Goal: Task Accomplishment & Management: Manage account settings

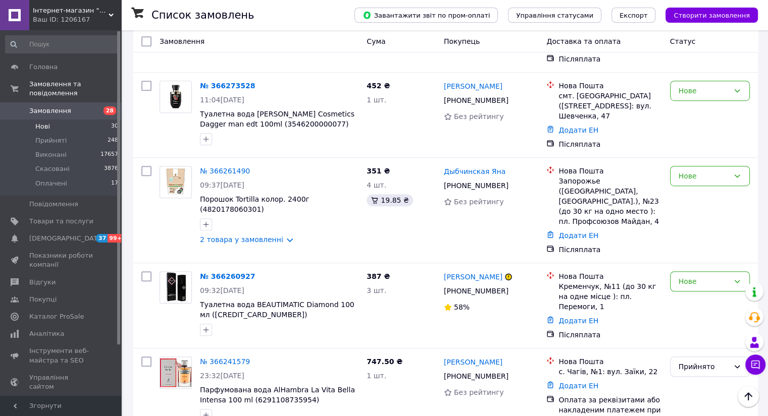
scroll to position [644, 0]
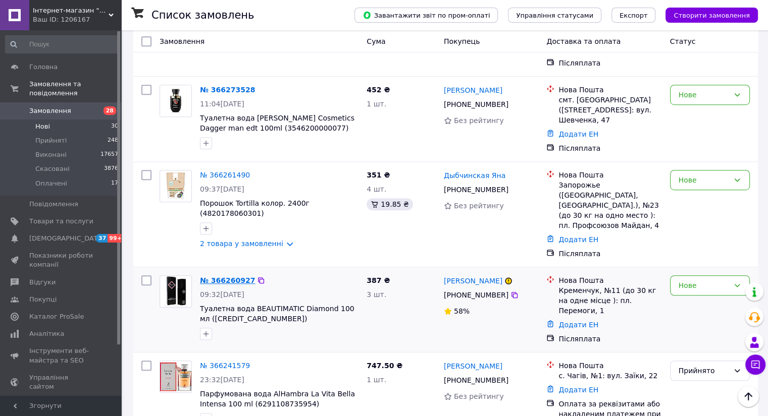
click at [237, 277] on link "№ 366260927" at bounding box center [227, 281] width 55 height 8
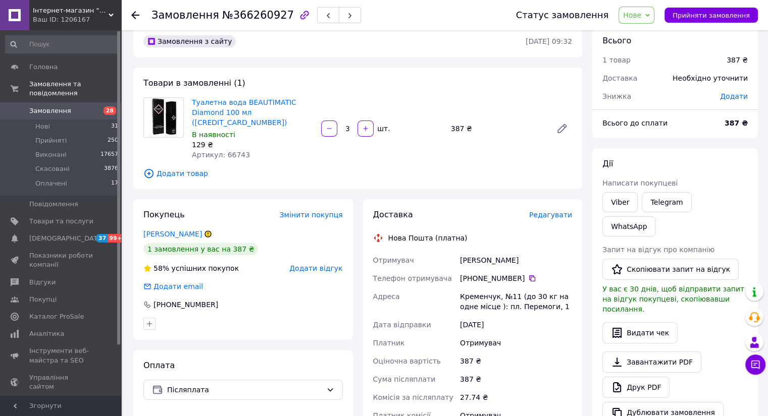
scroll to position [17, 0]
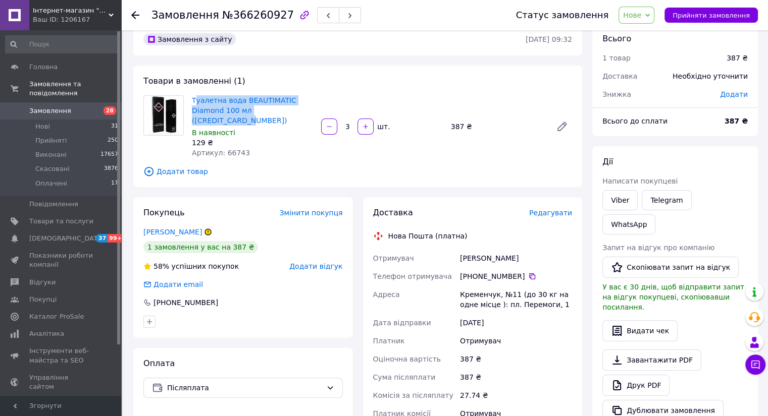
drag, startPoint x: 302, startPoint y: 108, endPoint x: 194, endPoint y: 104, distance: 107.5
click at [194, 104] on span "Туалетна вода BEAUTIMATIC Diamond 100 мл ([CREDIT_CARD_NUMBER])" at bounding box center [252, 110] width 121 height 30
copy link "уалетна вода BEAUTIMATIC Diamond 100 мл (5017986028503)"
click at [625, 201] on link "Viber" at bounding box center [619, 200] width 35 height 20
click at [133, 21] on div at bounding box center [141, 15] width 20 height 30
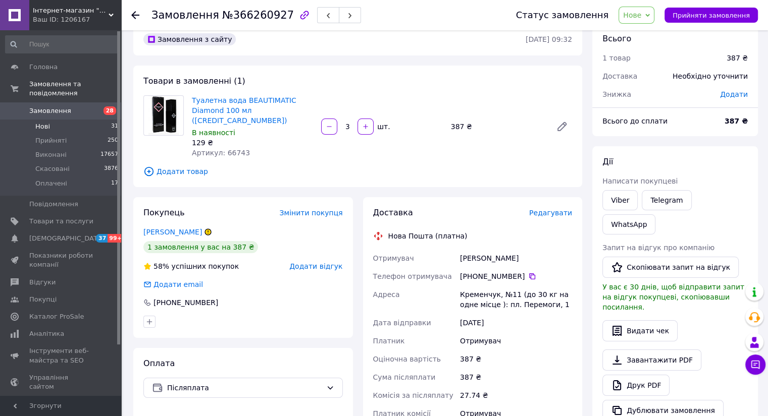
click at [43, 122] on span "Нові" at bounding box center [42, 126] width 15 height 9
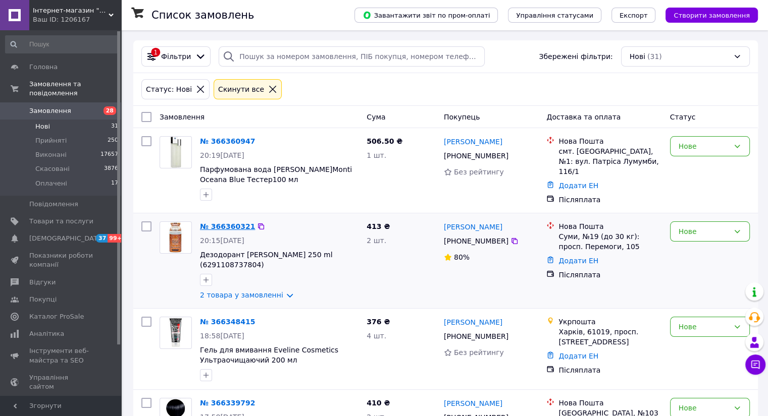
click at [213, 224] on link "№ 366360321" at bounding box center [227, 227] width 55 height 8
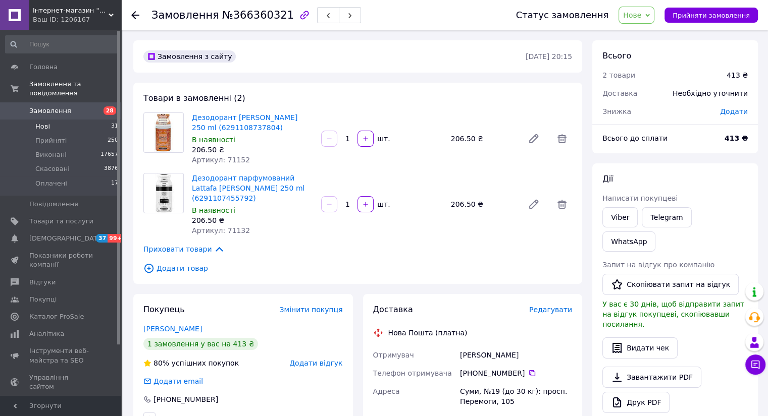
click at [44, 122] on span "Нові" at bounding box center [42, 126] width 15 height 9
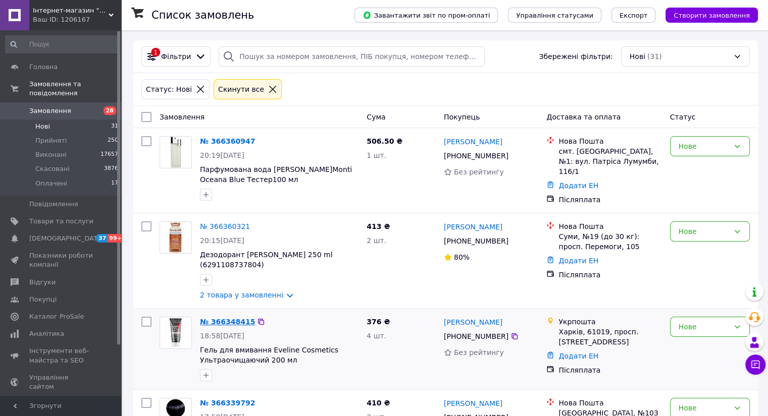
click at [229, 319] on link "№ 366348415" at bounding box center [227, 322] width 55 height 8
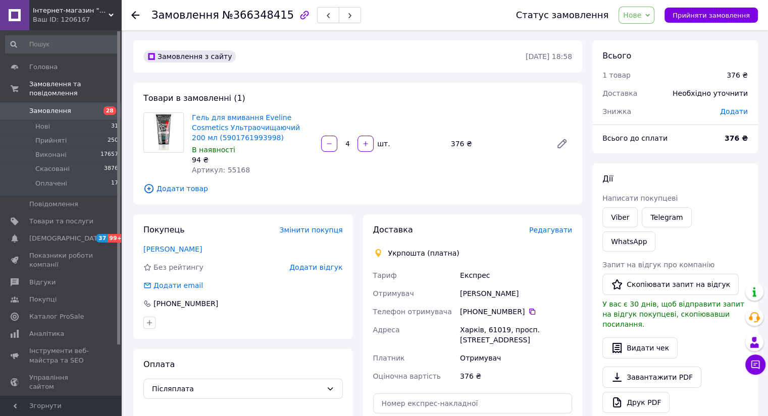
click at [137, 16] on icon at bounding box center [135, 15] width 8 height 8
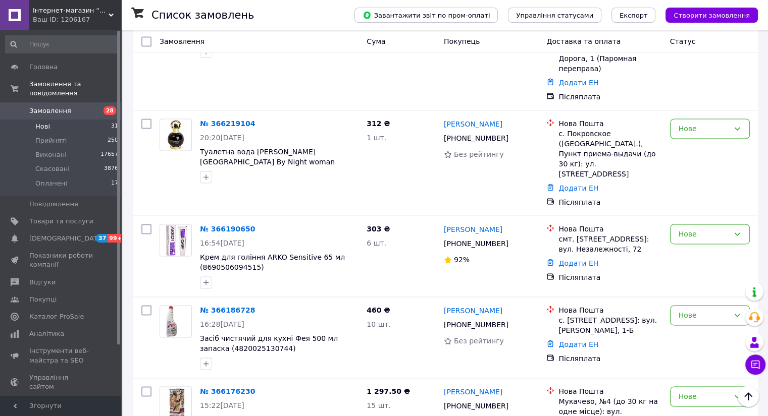
scroll to position [1497, 0]
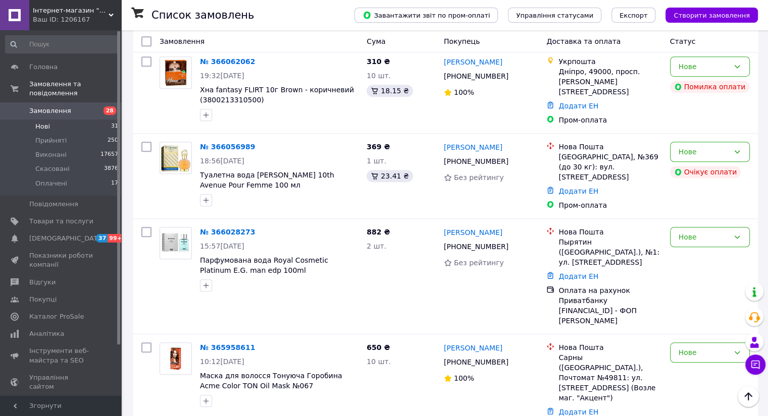
scroll to position [787, 0]
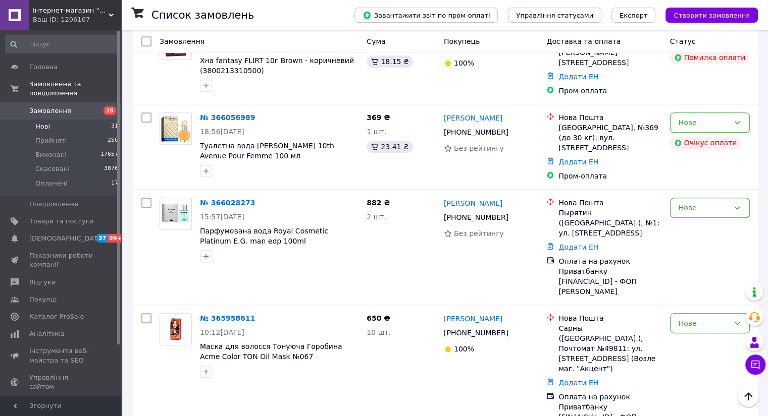
click at [47, 122] on span "Нові" at bounding box center [42, 126] width 15 height 9
click at [46, 234] on span "[DEMOGRAPHIC_DATA]" at bounding box center [66, 238] width 75 height 9
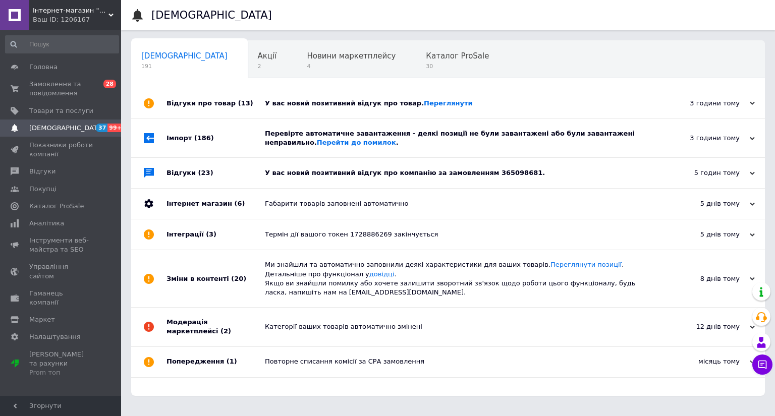
click at [291, 174] on div "У вас новий позитивний відгук про компанію за замовленням 365098681." at bounding box center [459, 173] width 389 height 9
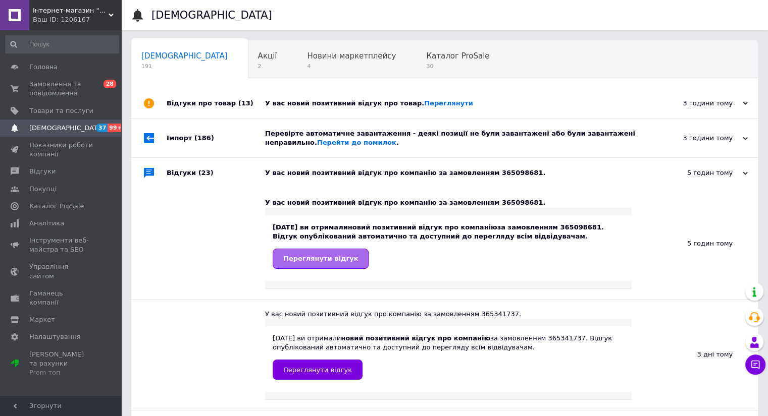
click at [315, 256] on span "Переглянути відгук" at bounding box center [320, 259] width 75 height 8
click at [60, 85] on span "Замовлення та повідомлення" at bounding box center [61, 89] width 64 height 18
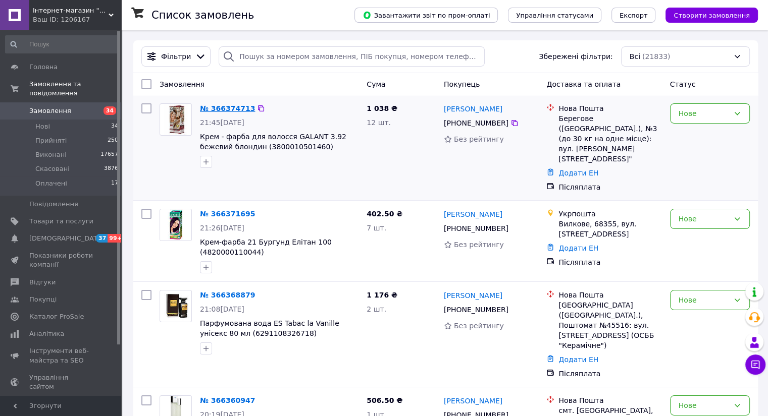
click at [231, 109] on link "№ 366374713" at bounding box center [227, 108] width 55 height 8
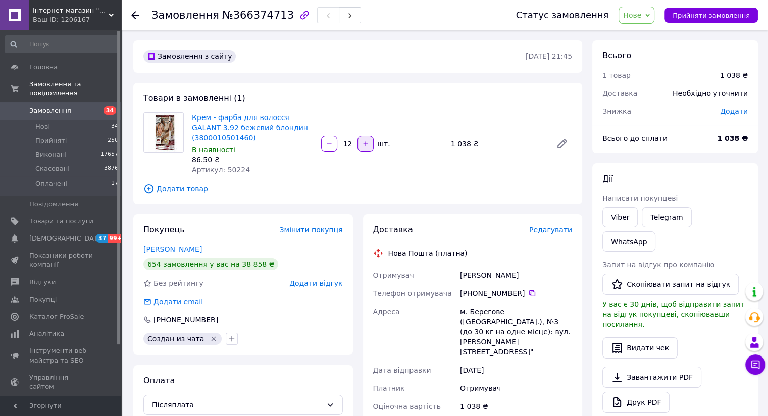
click at [366, 145] on icon "button" at bounding box center [365, 143] width 7 height 7
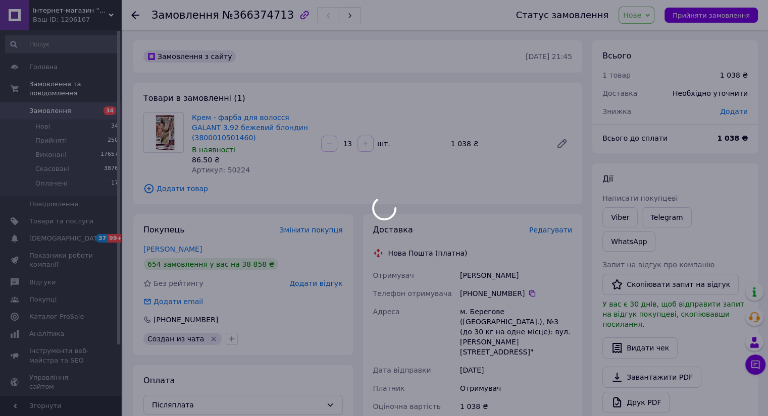
click at [366, 145] on body "Інтернет-магазин "E-mag" Ваш ID: 1206167 Сайт Інтернет-магазин "E-mag" Кабінет …" at bounding box center [384, 349] width 768 height 699
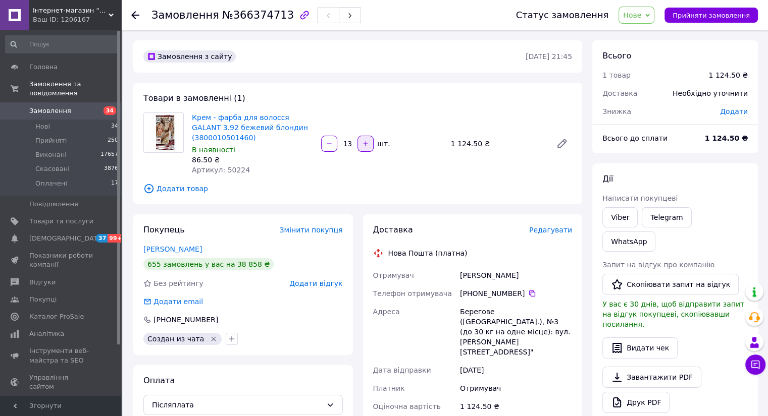
click at [366, 144] on icon "button" at bounding box center [365, 143] width 7 height 7
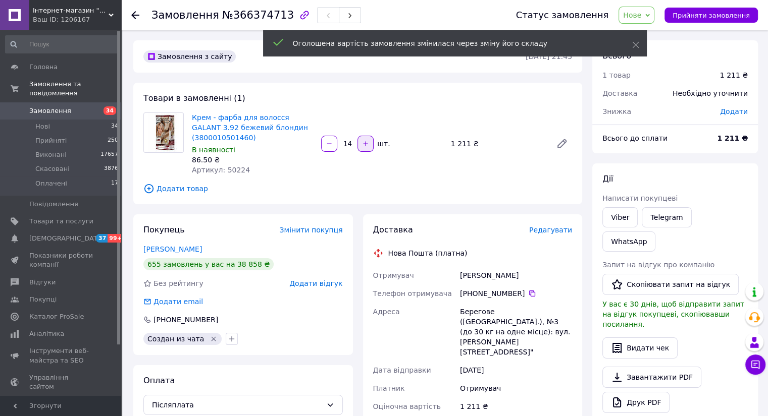
click at [367, 146] on icon "button" at bounding box center [365, 143] width 7 height 7
type input "15"
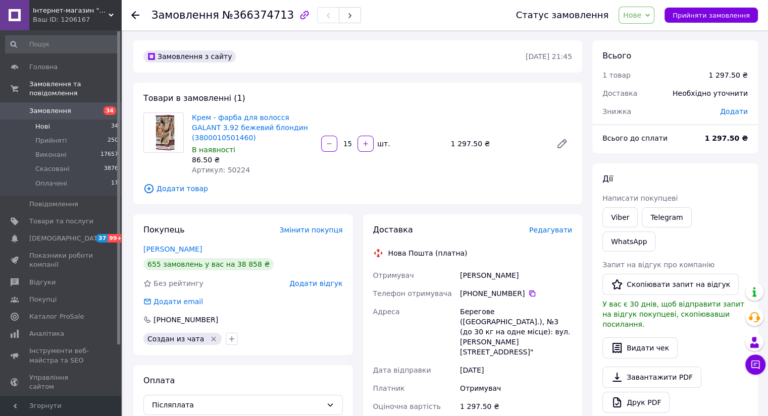
click at [42, 122] on span "Нові" at bounding box center [42, 126] width 15 height 9
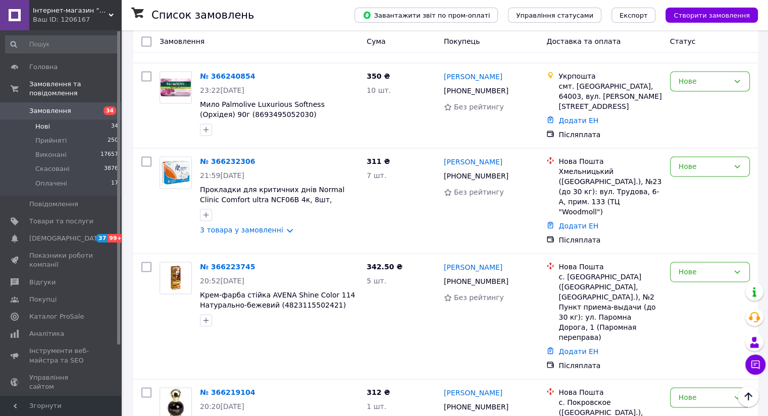
scroll to position [1507, 0]
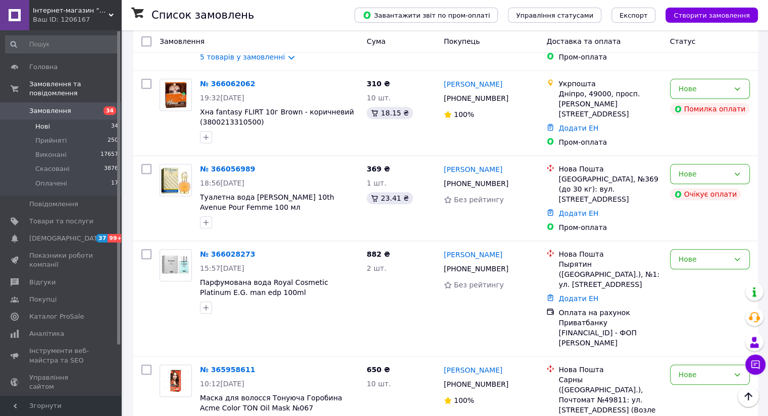
scroll to position [1039, 0]
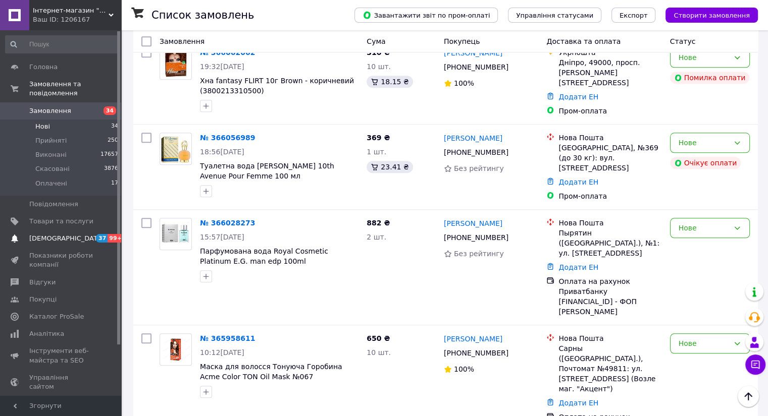
click at [49, 234] on span "[DEMOGRAPHIC_DATA]" at bounding box center [66, 238] width 75 height 9
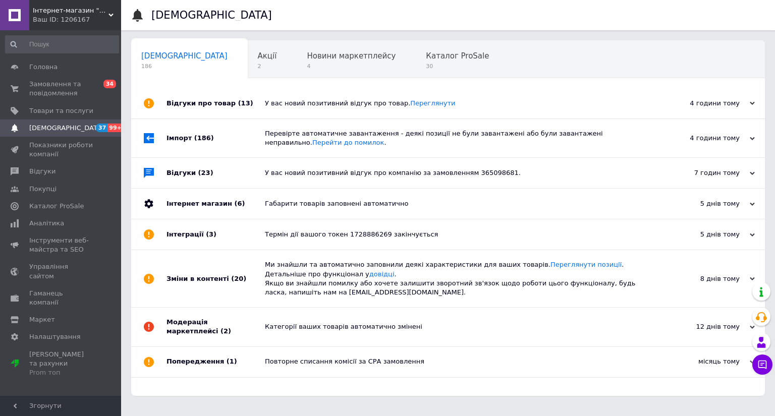
click at [295, 172] on div "У вас новий позитивний відгук про компанію за замовленням 365098681." at bounding box center [459, 173] width 389 height 9
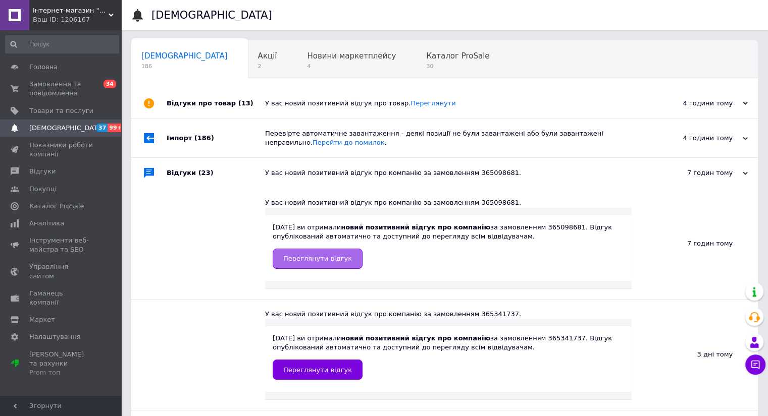
click at [306, 255] on span "Переглянути відгук" at bounding box center [317, 259] width 69 height 8
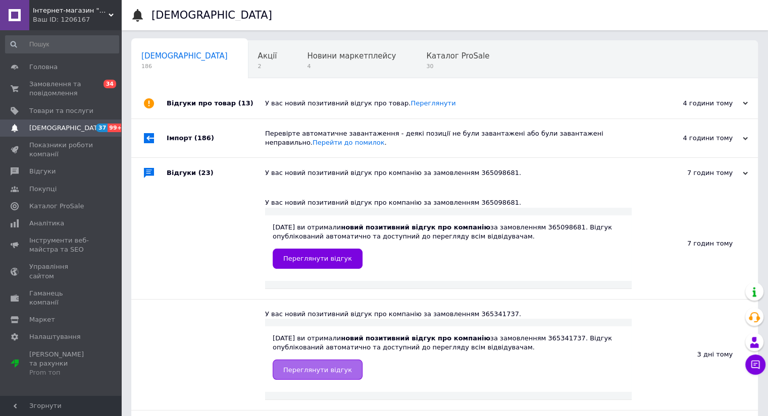
click at [334, 365] on link "Переглянути відгук" at bounding box center [317, 370] width 90 height 20
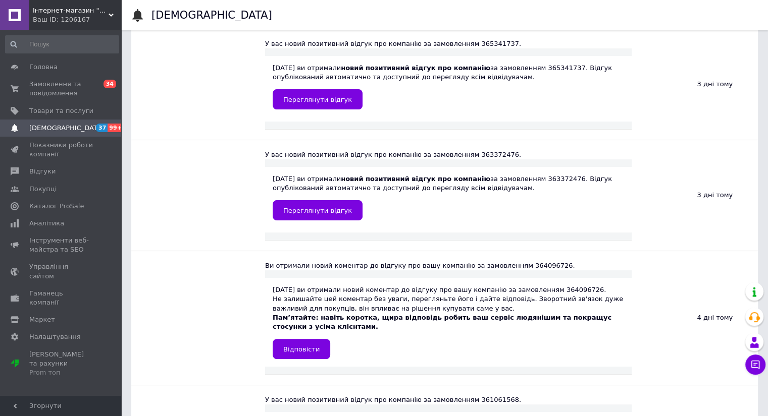
scroll to position [291, 0]
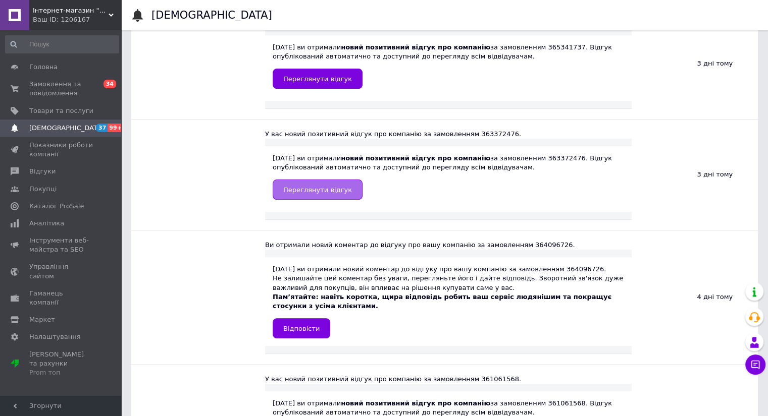
click at [344, 188] on link "Переглянути відгук" at bounding box center [317, 190] width 90 height 20
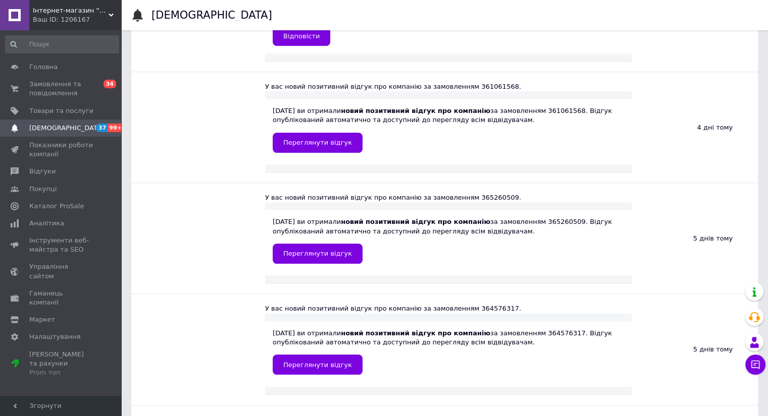
scroll to position [590, 0]
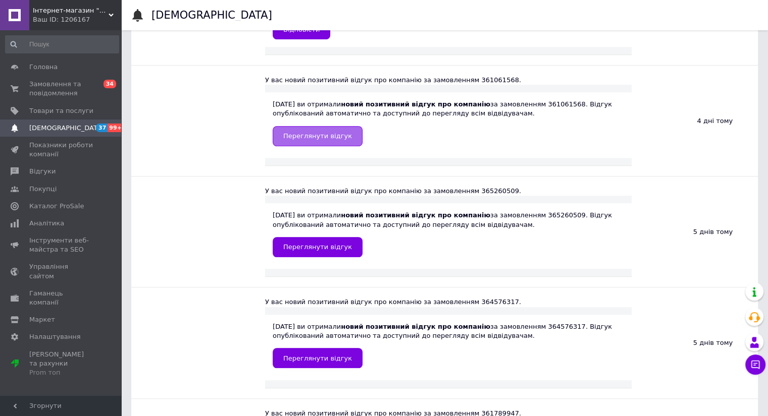
click at [317, 135] on span "Переглянути відгук" at bounding box center [317, 136] width 69 height 8
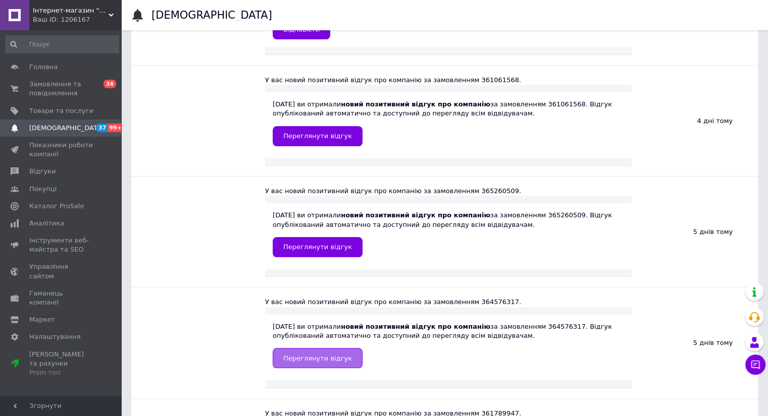
click at [327, 357] on span "Переглянути відгук" at bounding box center [317, 359] width 69 height 8
click at [48, 93] on span "Замовлення та повідомлення" at bounding box center [61, 89] width 64 height 18
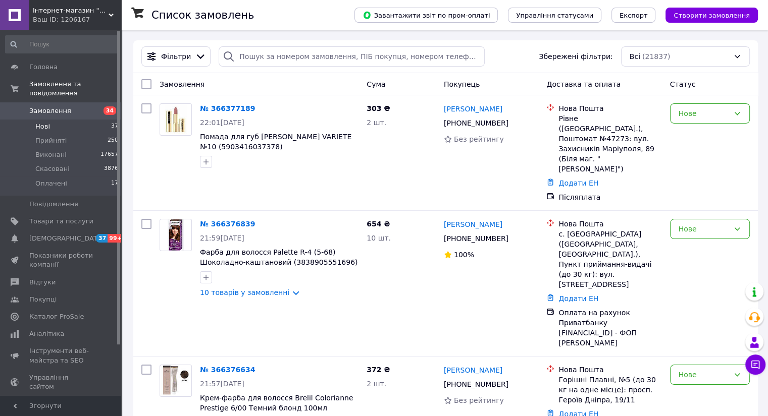
click at [41, 122] on span "Нові" at bounding box center [42, 126] width 15 height 9
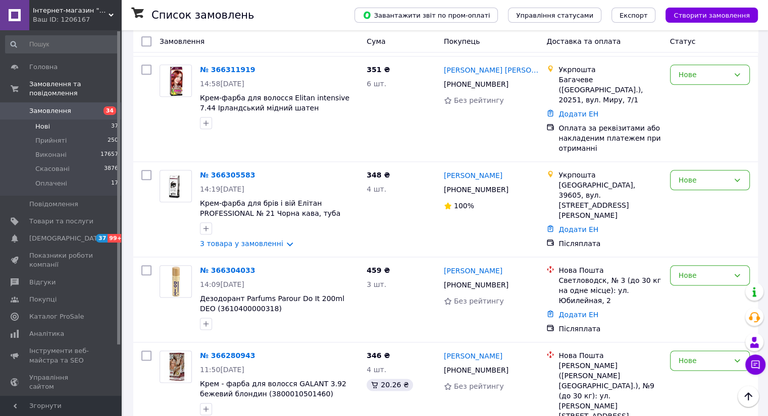
scroll to position [1148, 0]
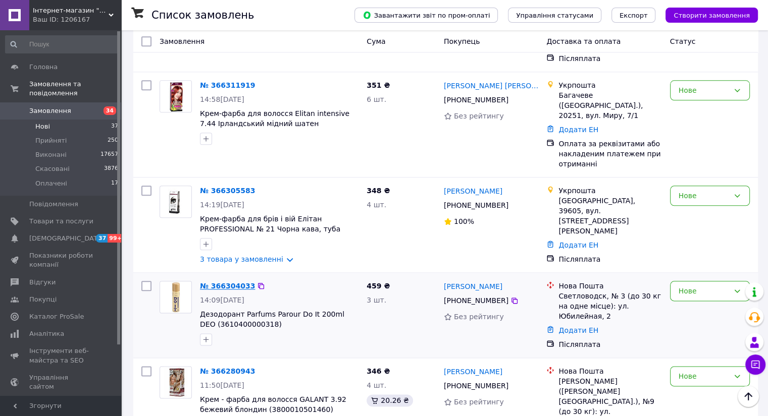
click at [226, 282] on link "№ 366304033" at bounding box center [227, 286] width 55 height 8
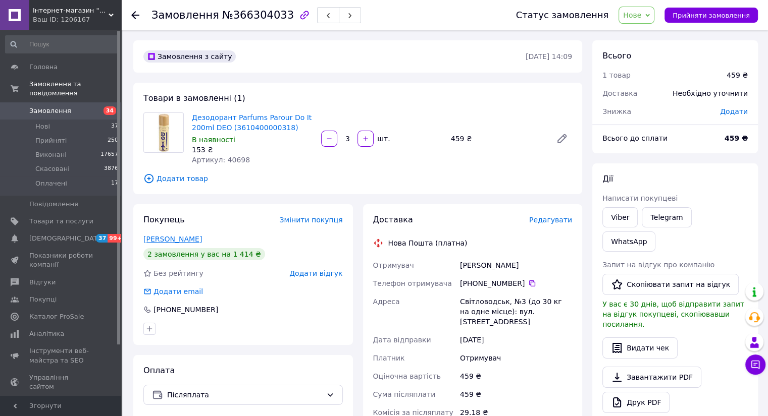
click at [171, 239] on link "Юрій Петренко" at bounding box center [172, 239] width 59 height 8
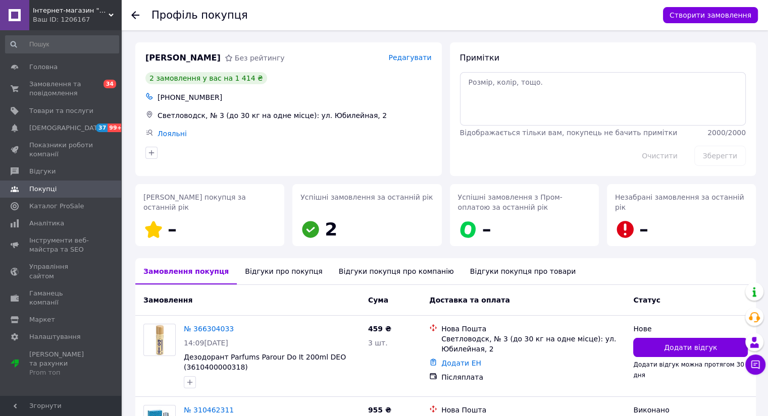
click at [138, 11] on div at bounding box center [135, 15] width 8 height 10
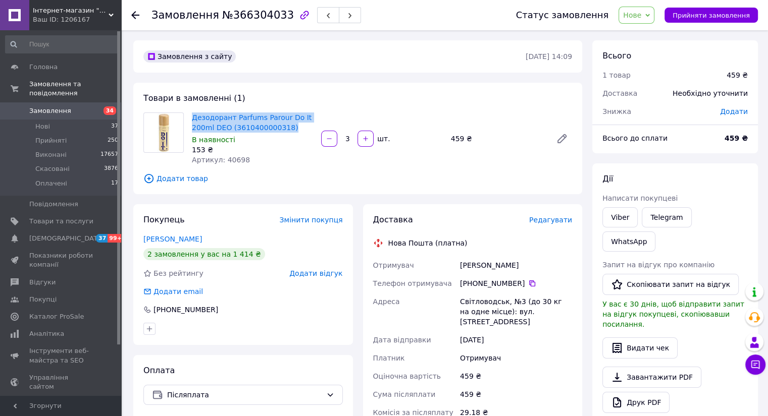
drag, startPoint x: 286, startPoint y: 130, endPoint x: 191, endPoint y: 121, distance: 94.8
click at [191, 121] on div "Дезодорант Parfums Parour Do It 200ml DEO (3610400000318) В наявності 153 ₴ Арт…" at bounding box center [252, 139] width 129 height 57
copy link "Дезодорант Parfums Parour Do It 200ml DEO (3610400000318)"
click at [620, 217] on link "Viber" at bounding box center [619, 217] width 35 height 20
click at [41, 122] on span "Нові" at bounding box center [42, 126] width 15 height 9
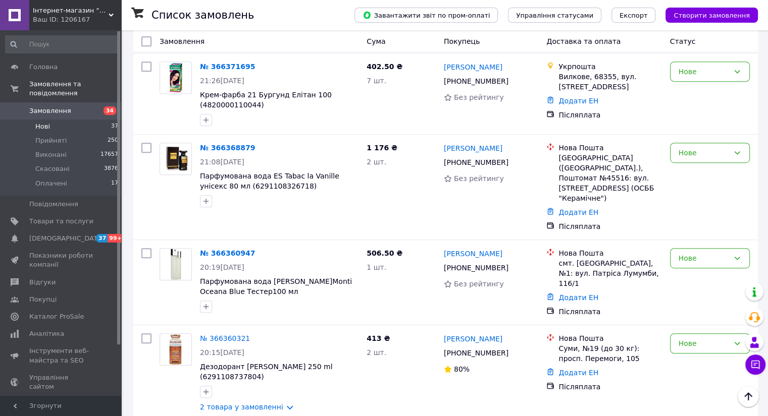
scroll to position [539, 0]
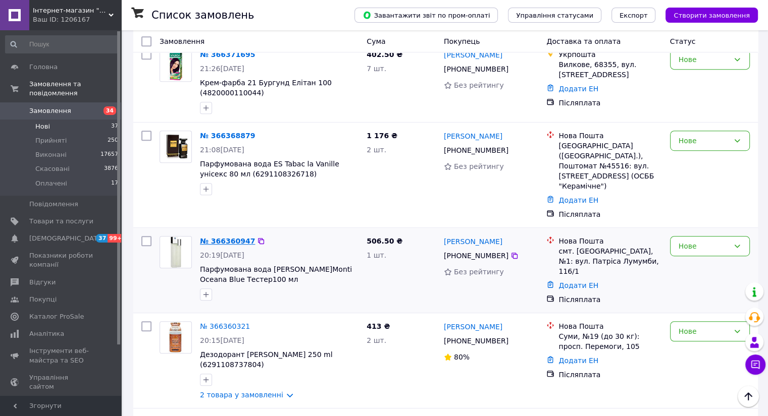
click at [235, 237] on link "№ 366360947" at bounding box center [227, 241] width 55 height 8
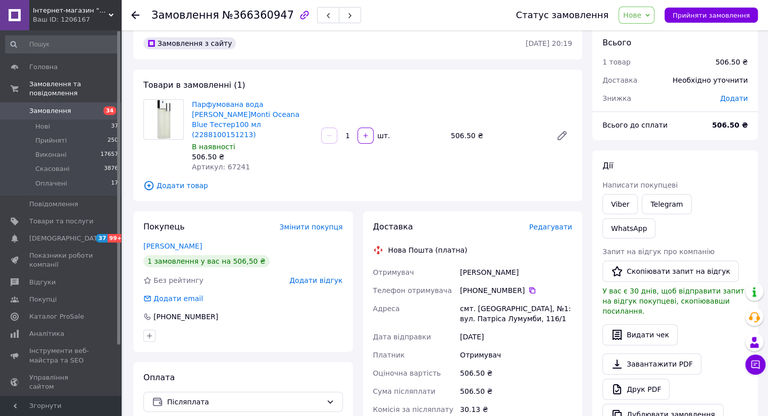
scroll to position [6, 0]
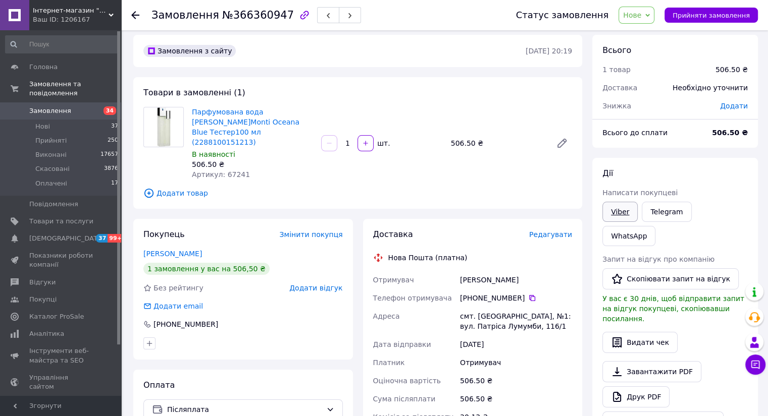
click at [611, 213] on link "Viber" at bounding box center [619, 212] width 35 height 20
click at [662, 212] on link "Telegram" at bounding box center [665, 212] width 49 height 20
click at [42, 122] on span "Нові" at bounding box center [42, 126] width 15 height 9
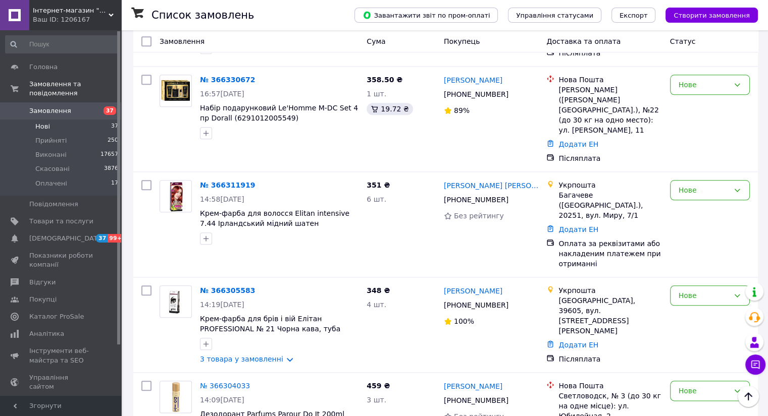
scroll to position [1066, 0]
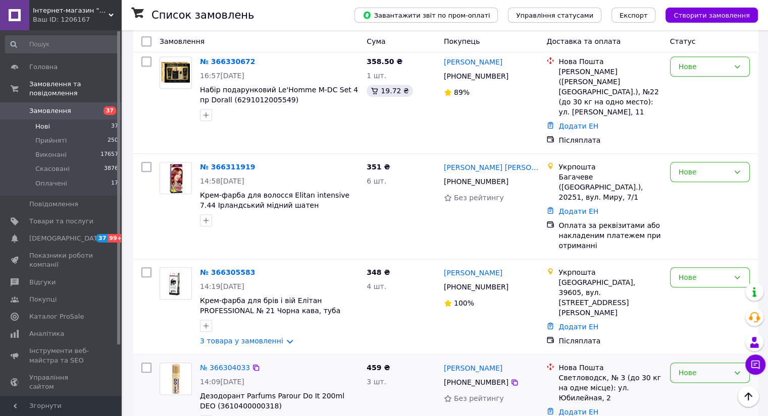
click at [733, 369] on icon at bounding box center [737, 373] width 8 height 8
click at [720, 295] on li "Прийнято" at bounding box center [709, 296] width 79 height 18
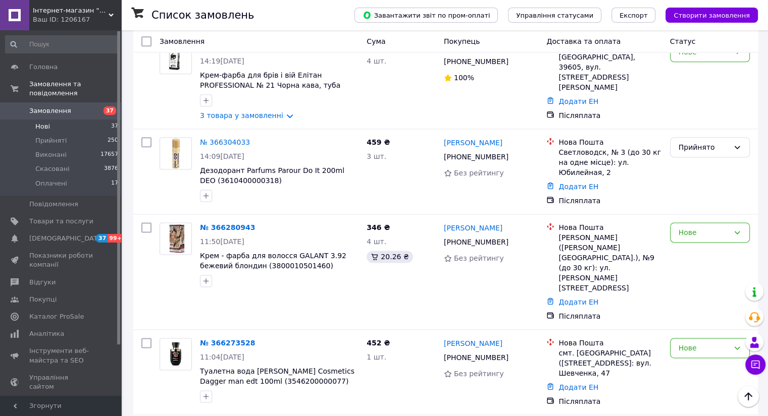
scroll to position [1293, 0]
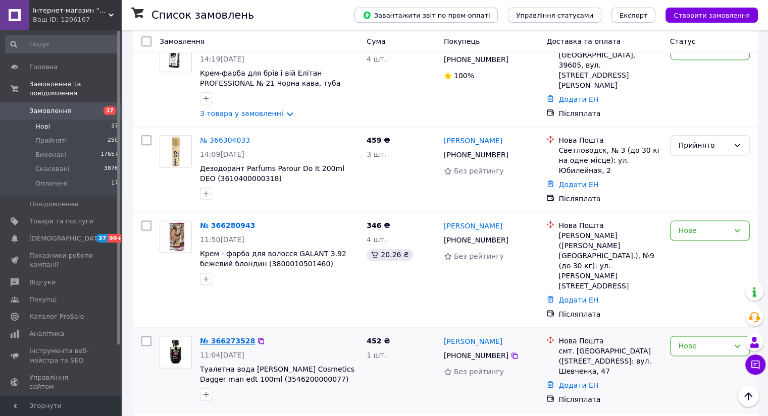
click at [226, 337] on link "№ 366273528" at bounding box center [227, 341] width 55 height 8
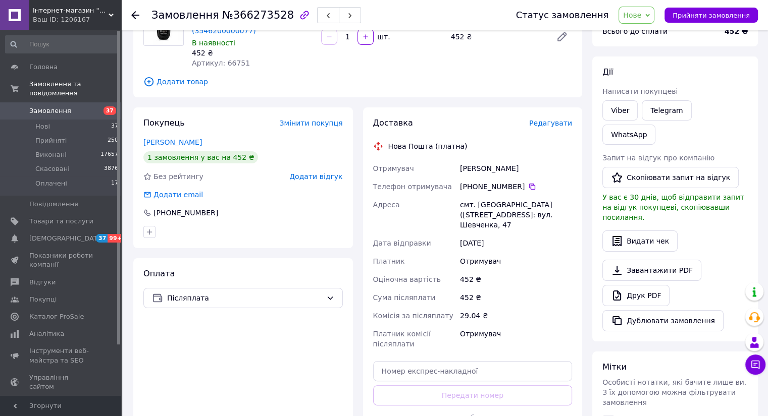
scroll to position [100, 0]
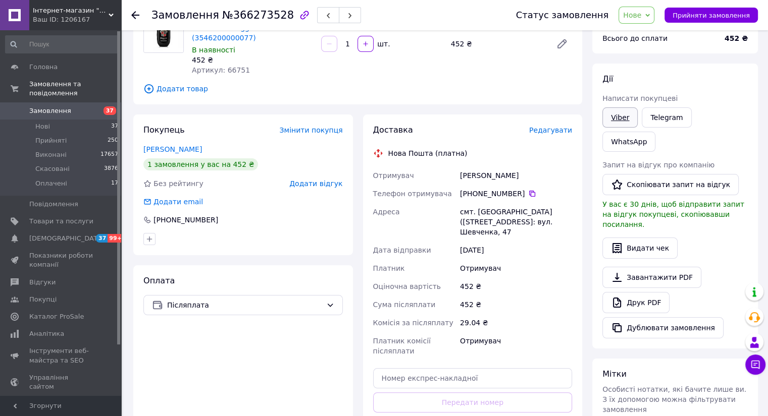
click at [621, 121] on link "Viber" at bounding box center [619, 117] width 35 height 20
click at [670, 118] on link "Telegram" at bounding box center [665, 117] width 49 height 20
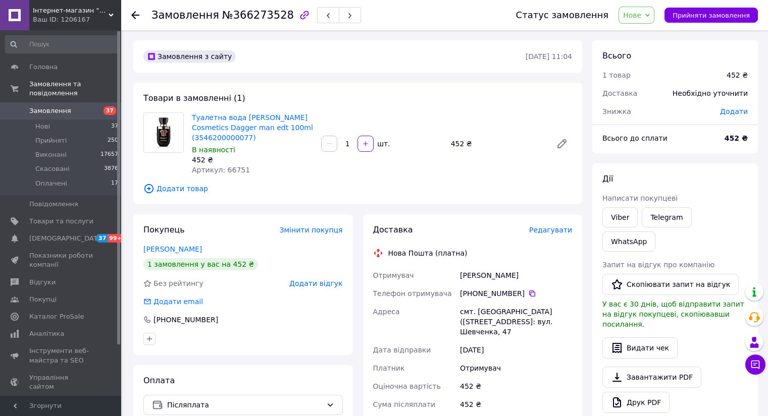
scroll to position [100, 0]
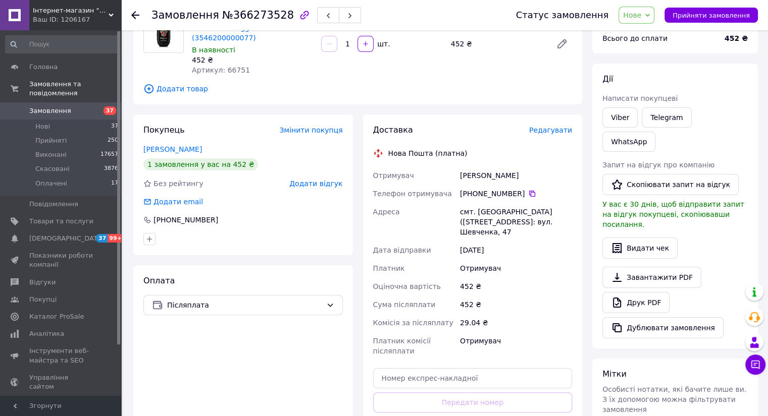
click at [133, 15] on use at bounding box center [135, 15] width 8 height 8
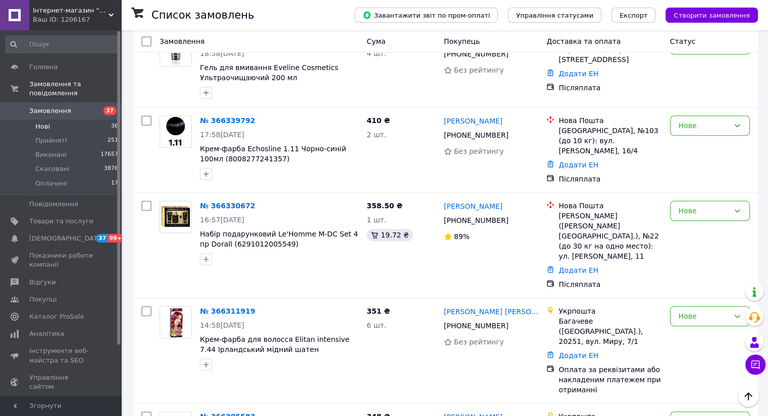
scroll to position [922, 0]
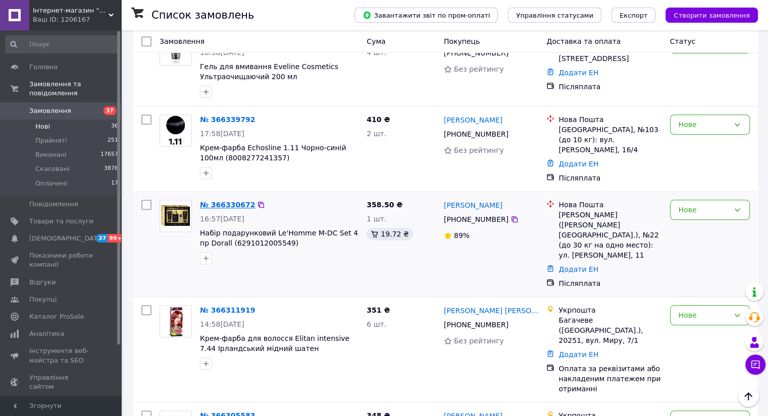
click at [222, 201] on link "№ 366330672" at bounding box center [227, 205] width 55 height 8
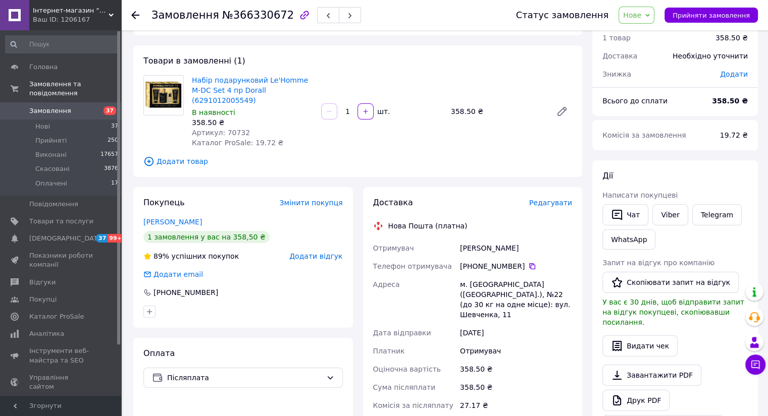
scroll to position [36, 0]
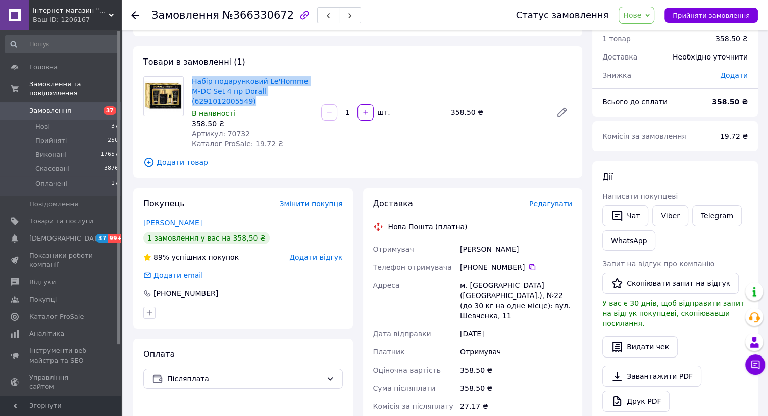
drag, startPoint x: 311, startPoint y: 88, endPoint x: 189, endPoint y: 83, distance: 121.7
click at [189, 83] on div "Набір подарунковий Le'Homme M-DC Set 4 пр Dorall (6291012005549) В наявності 35…" at bounding box center [252, 112] width 129 height 77
copy link "Набір подарунковий Le'Homme M-DC Set 4 пр Dorall (6291012005549)"
click at [673, 218] on link "Viber" at bounding box center [669, 215] width 35 height 21
click at [133, 15] on use at bounding box center [135, 15] width 8 height 8
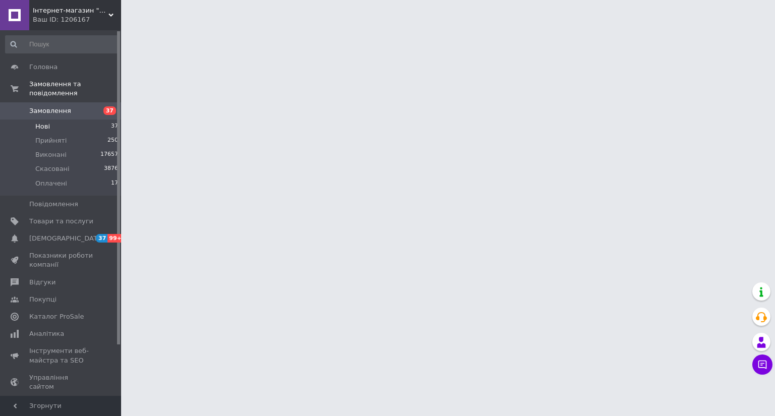
click at [46, 122] on span "Нові" at bounding box center [42, 126] width 15 height 9
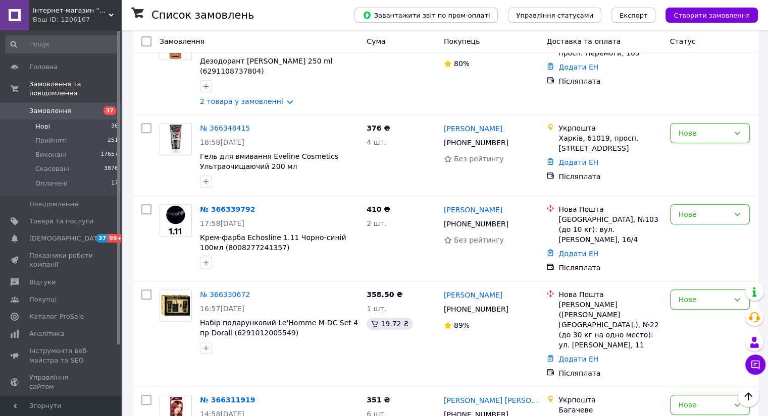
scroll to position [860, 0]
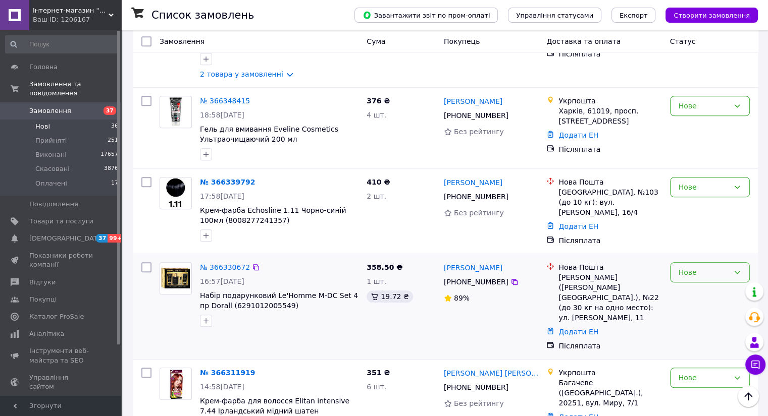
click at [731, 262] on div "Нове" at bounding box center [710, 272] width 80 height 20
click at [716, 226] on li "Прийнято" at bounding box center [709, 225] width 79 height 18
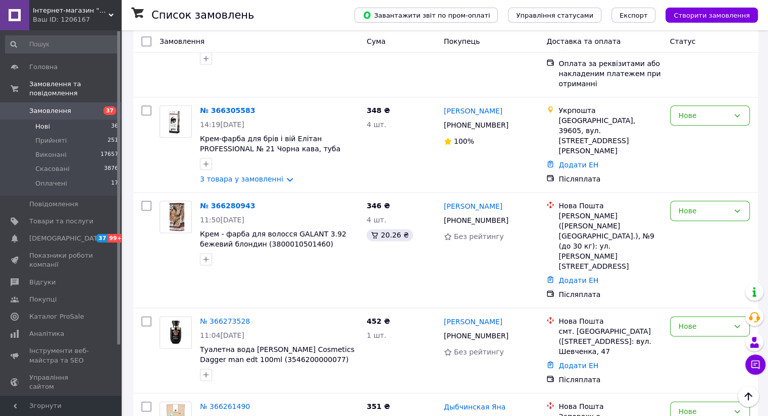
scroll to position [1238, 0]
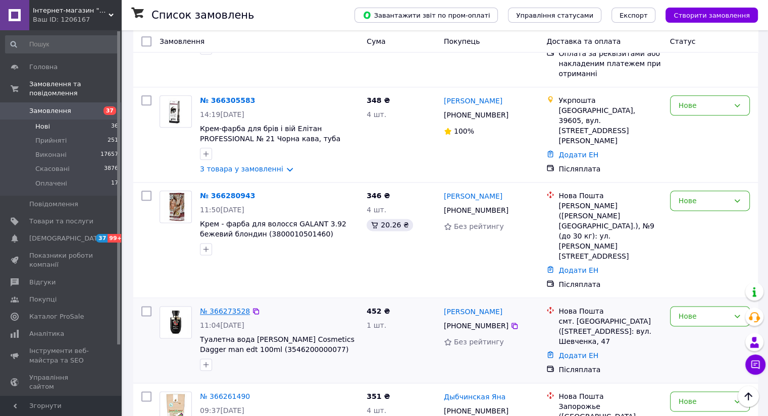
click at [234, 307] on link "№ 366273528" at bounding box center [225, 311] width 50 height 8
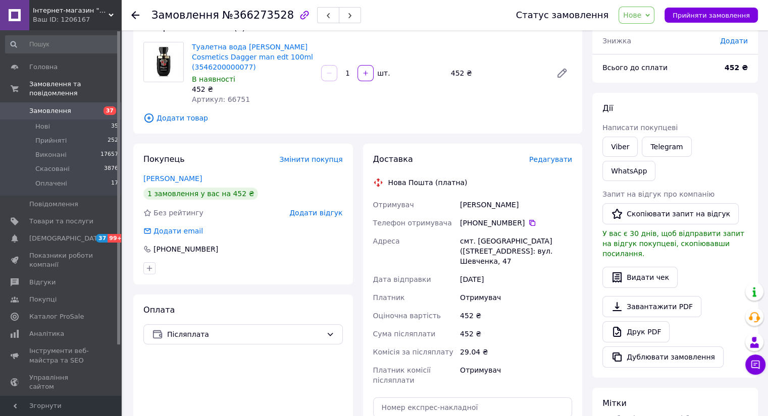
scroll to position [67, 0]
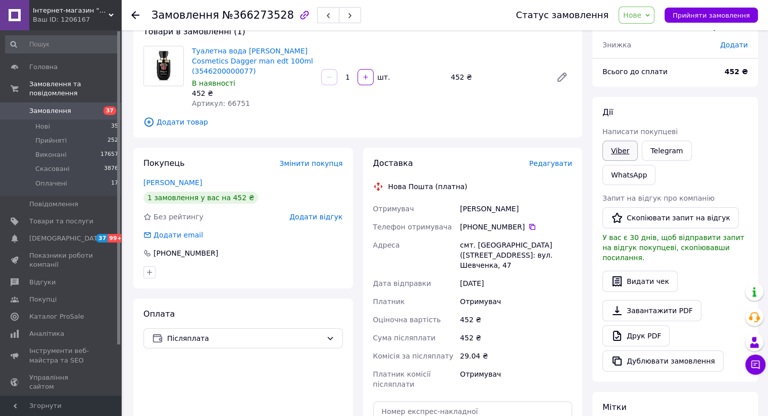
click at [620, 149] on link "Viber" at bounding box center [619, 151] width 35 height 20
click at [138, 15] on use at bounding box center [135, 15] width 8 height 8
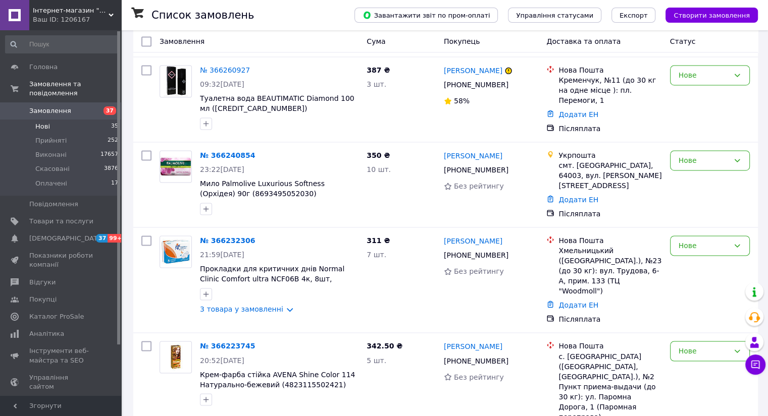
scroll to position [1576, 0]
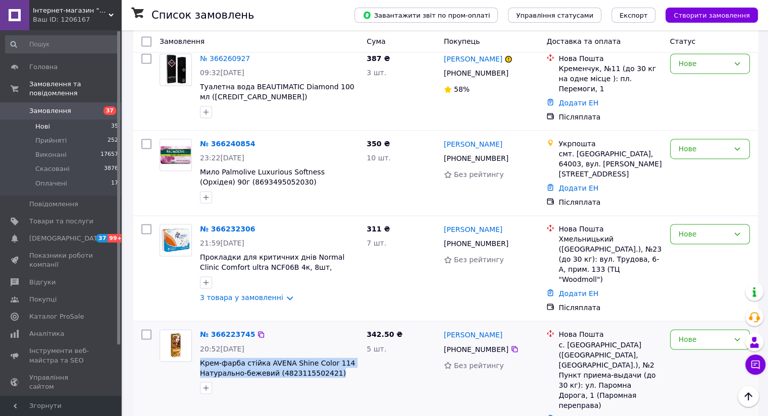
drag, startPoint x: 330, startPoint y: 237, endPoint x: 198, endPoint y: 229, distance: 132.0
click at [198, 325] on div "№ 366223745 20:52, 11.10.2025 Крем-фарба стійка AVENA Shine Color 114 Натуральн…" at bounding box center [279, 361] width 167 height 73
copy span "Крем-фарба стійка AVENA Shine Color 114 Натурально-бежевий (4823115502421)"
click at [230, 331] on link "№ 366223745" at bounding box center [227, 335] width 55 height 8
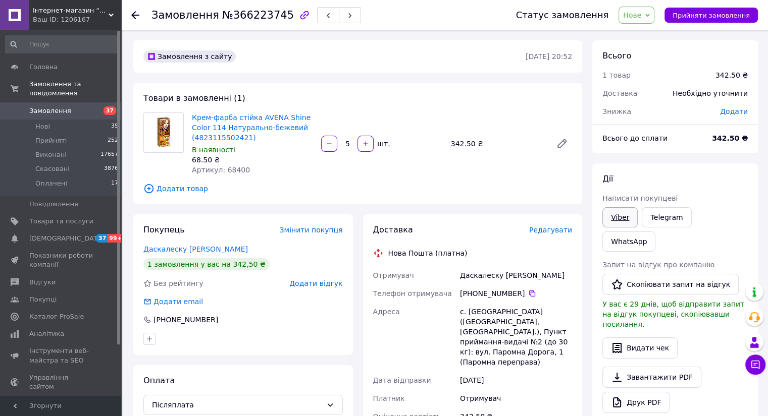
click at [622, 219] on link "Viber" at bounding box center [619, 217] width 35 height 20
click at [621, 221] on link "Viber" at bounding box center [619, 217] width 35 height 20
click at [140, 13] on div at bounding box center [141, 15] width 20 height 30
click at [136, 14] on icon at bounding box center [135, 15] width 8 height 8
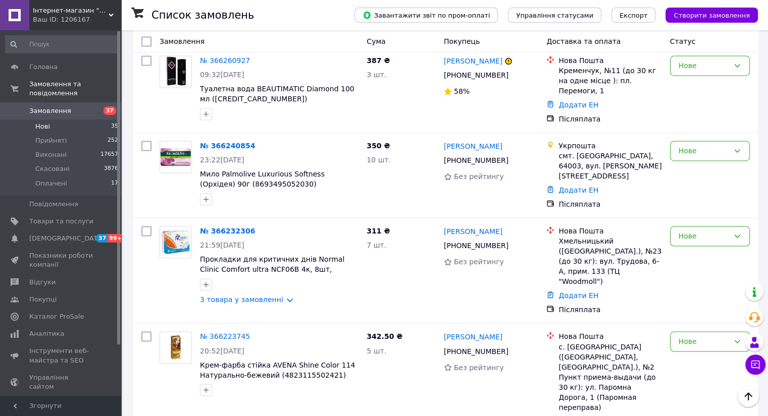
scroll to position [1576, 0]
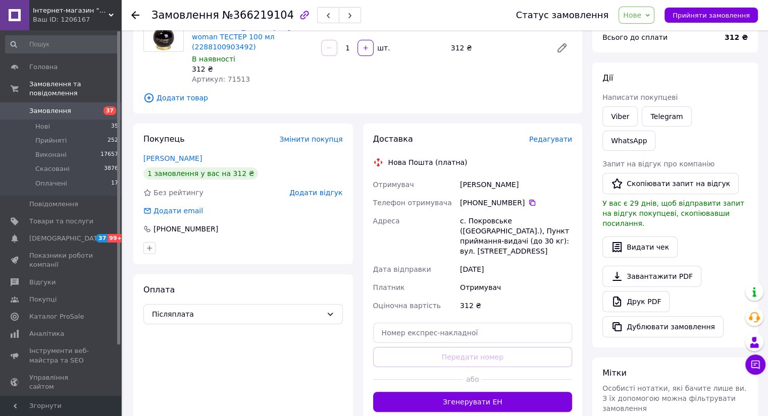
scroll to position [97, 0]
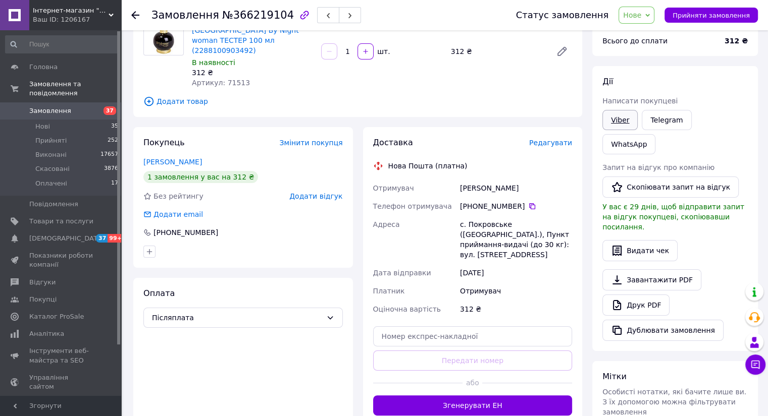
click at [615, 117] on link "Viber" at bounding box center [619, 120] width 35 height 20
click at [155, 102] on div "Товари в замовленні (1) Туалетна вода Karl Antony 10th Avenue By Night woman ТЕ…" at bounding box center [357, 51] width 449 height 132
drag, startPoint x: 260, startPoint y: 39, endPoint x: 191, endPoint y: 34, distance: 69.4
click at [191, 34] on div "Туалетна вода Karl Antony 10th Avenue By Night woman ТЕСТЕР 100 мл (22881009034…" at bounding box center [252, 51] width 129 height 77
copy link "Avenue By Night woman ТЕСТЕР 100 мл (2288100903492)"
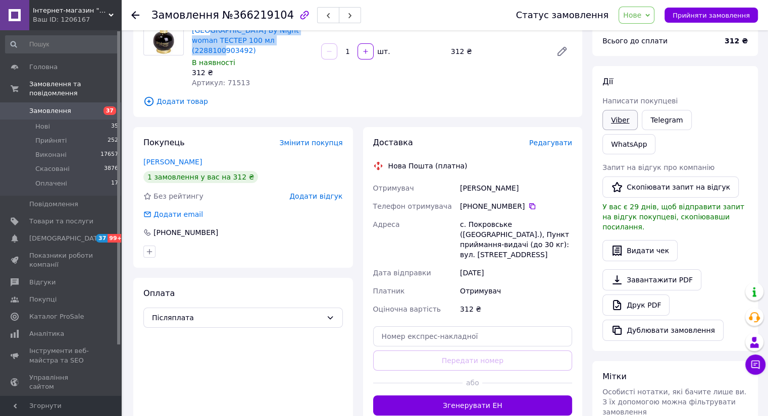
click at [619, 123] on link "Viber" at bounding box center [619, 120] width 35 height 20
click at [137, 14] on icon at bounding box center [135, 15] width 8 height 8
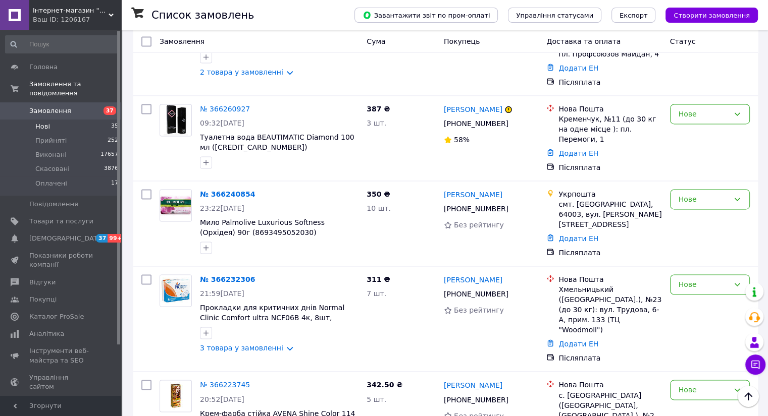
scroll to position [1576, 0]
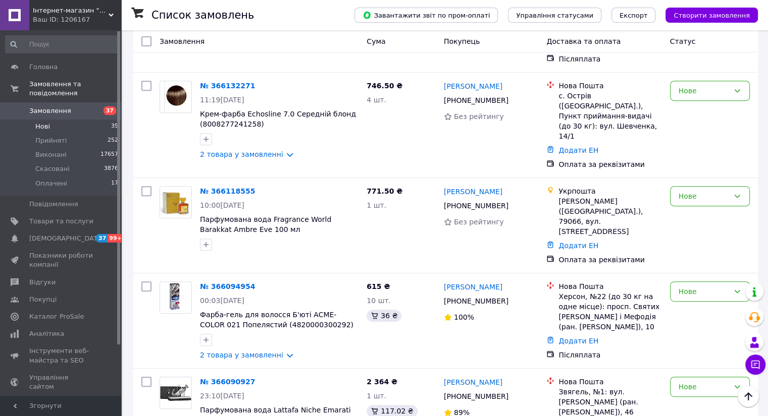
scroll to position [408, 0]
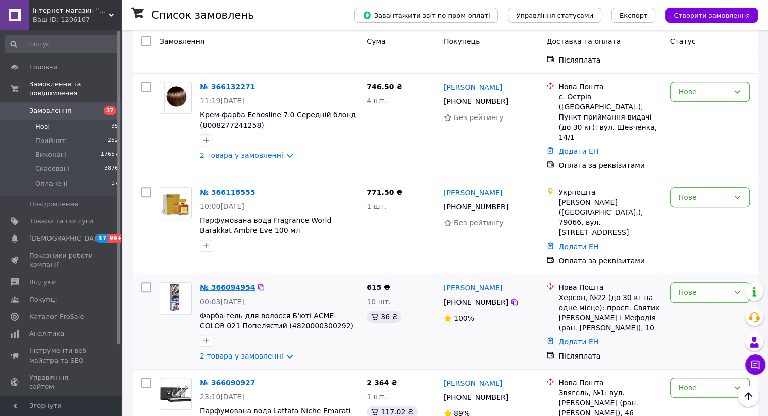
click at [232, 284] on link "№ 366094954" at bounding box center [227, 288] width 55 height 8
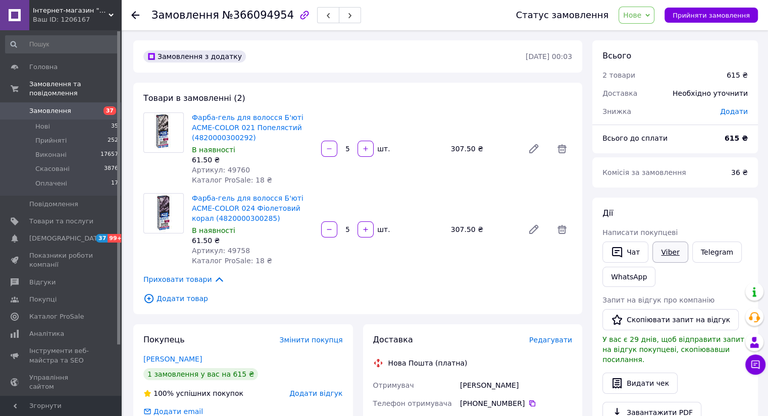
click at [663, 253] on link "Viber" at bounding box center [669, 252] width 35 height 21
click at [696, 256] on link "Telegram" at bounding box center [716, 252] width 49 height 21
click at [137, 17] on icon at bounding box center [135, 15] width 8 height 8
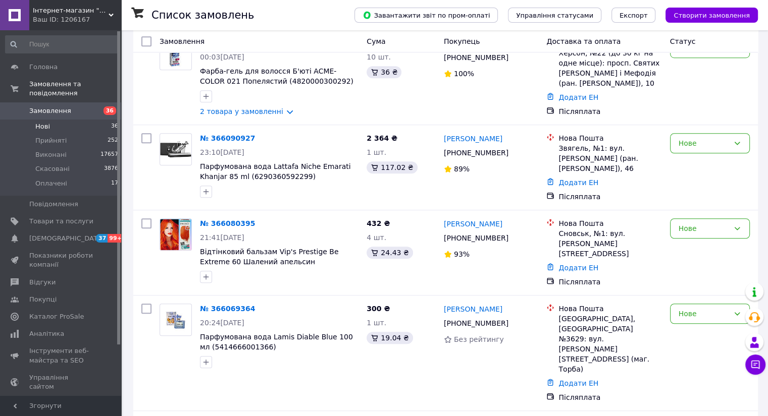
scroll to position [760, 0]
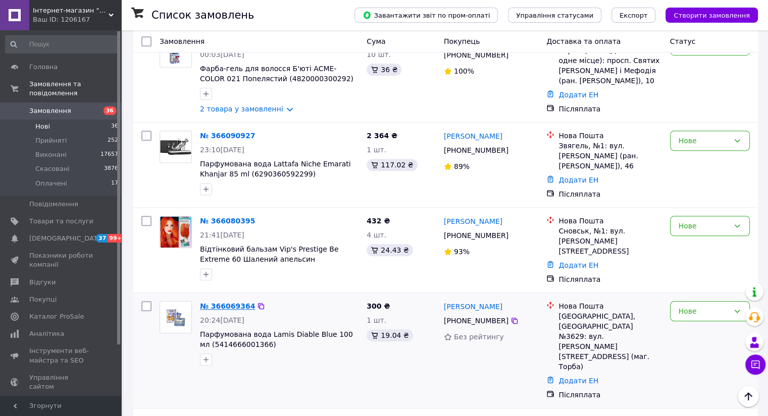
click at [240, 302] on link "№ 366069364" at bounding box center [227, 306] width 55 height 8
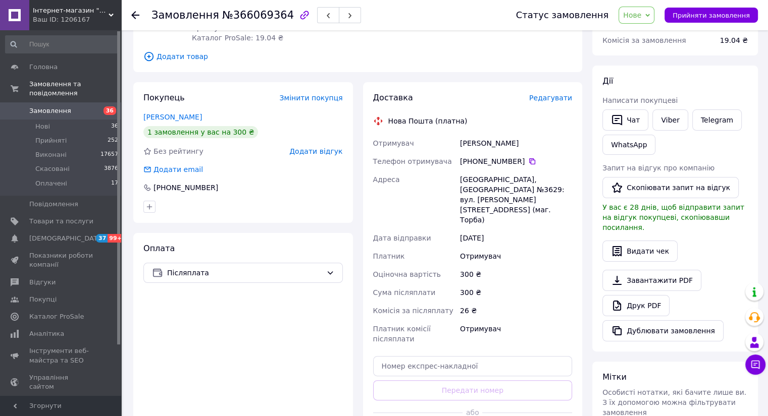
scroll to position [71, 0]
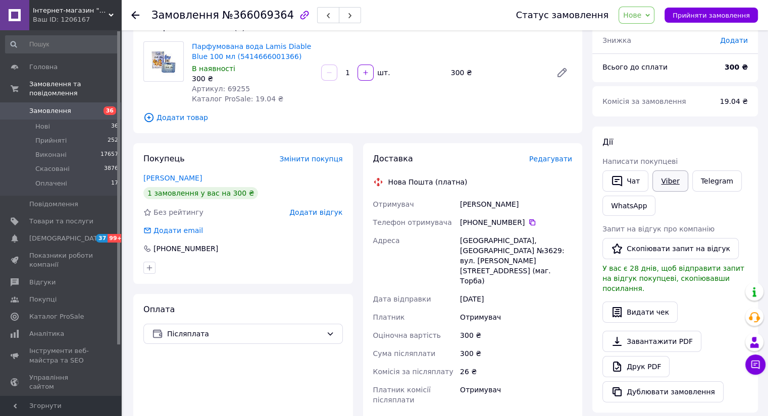
click at [672, 181] on link "Viber" at bounding box center [669, 181] width 35 height 21
click at [155, 102] on div at bounding box center [163, 72] width 48 height 63
drag, startPoint x: 274, startPoint y: 56, endPoint x: 189, endPoint y: 49, distance: 84.5
click at [189, 49] on div "Парфумована вода Lamis Diable Blue 100 мл (5414666001366) В наявності 300 ₴ Арт…" at bounding box center [252, 72] width 129 height 67
copy link "Парфумована вода Lamis Diable Blue 100 мл (5414666001366)"
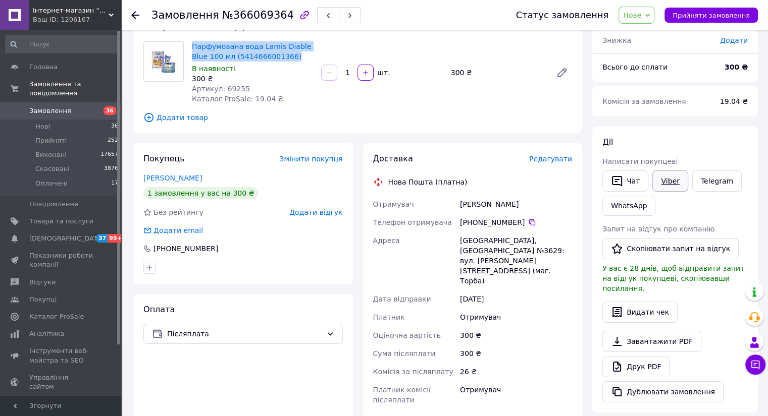
click at [665, 182] on link "Viber" at bounding box center [669, 181] width 35 height 21
click at [140, 16] on div at bounding box center [141, 15] width 20 height 30
click at [137, 16] on icon at bounding box center [135, 15] width 8 height 8
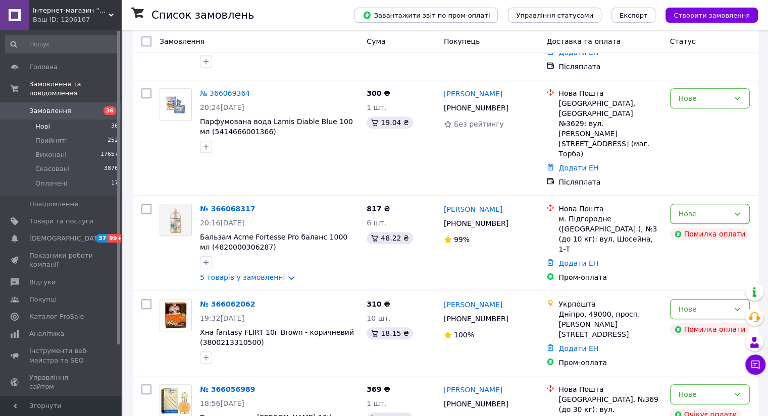
scroll to position [975, 0]
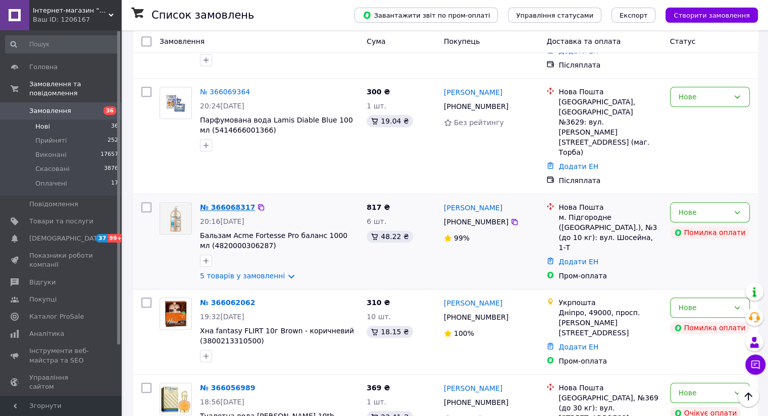
click at [233, 203] on link "№ 366068317" at bounding box center [227, 207] width 55 height 8
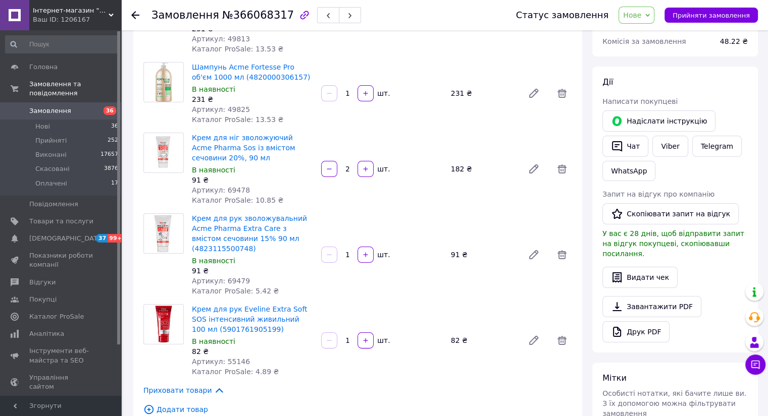
scroll to position [135, 0]
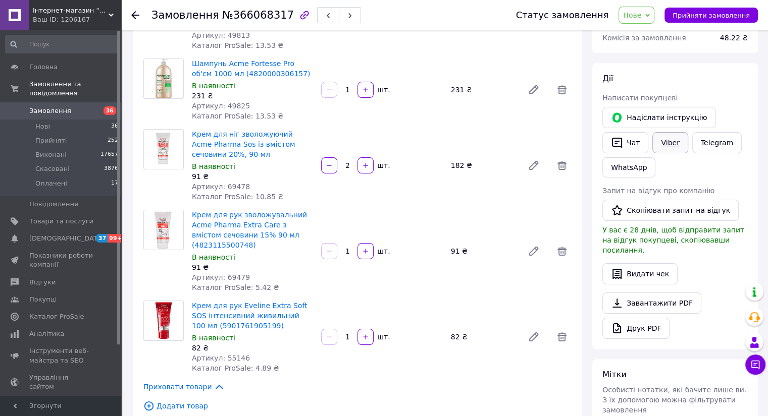
click at [666, 139] on link "Viber" at bounding box center [669, 142] width 35 height 21
click at [712, 145] on link "Telegram" at bounding box center [716, 142] width 49 height 21
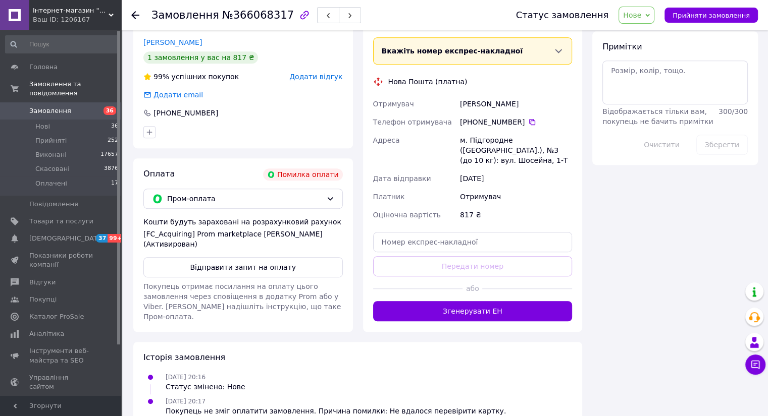
scroll to position [568, 0]
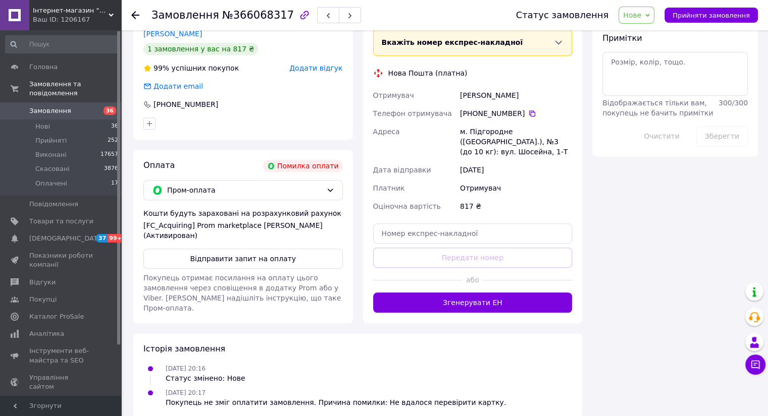
click at [649, 15] on icon at bounding box center [647, 15] width 5 height 3
click at [655, 36] on li "Прийнято" at bounding box center [642, 35] width 46 height 15
click at [41, 122] on span "Нові" at bounding box center [42, 126] width 15 height 9
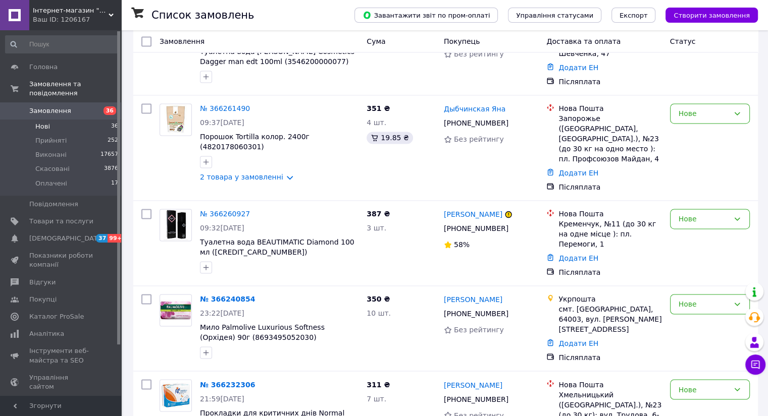
scroll to position [1616, 0]
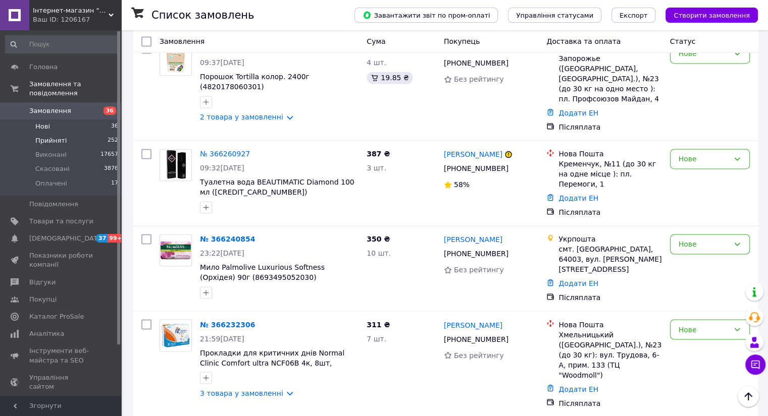
click at [46, 136] on span "Прийняті" at bounding box center [50, 140] width 31 height 9
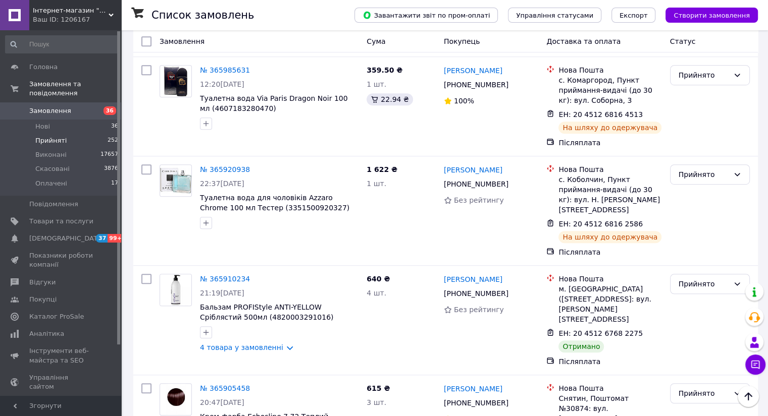
scroll to position [584, 0]
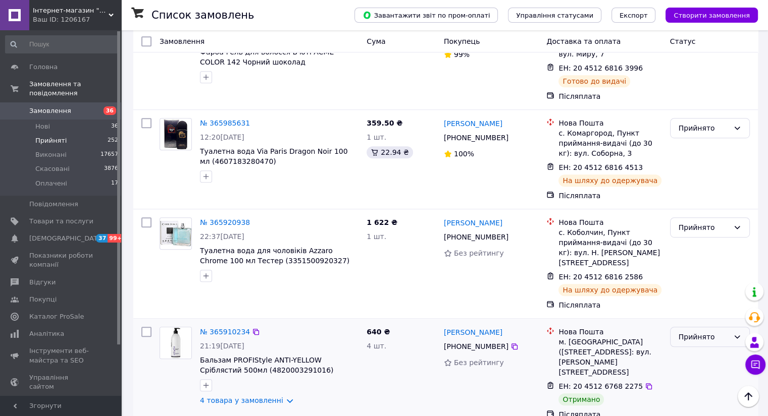
click at [731, 327] on div "Прийнято" at bounding box center [710, 337] width 80 height 20
click at [713, 303] on li "Виконано" at bounding box center [709, 304] width 79 height 18
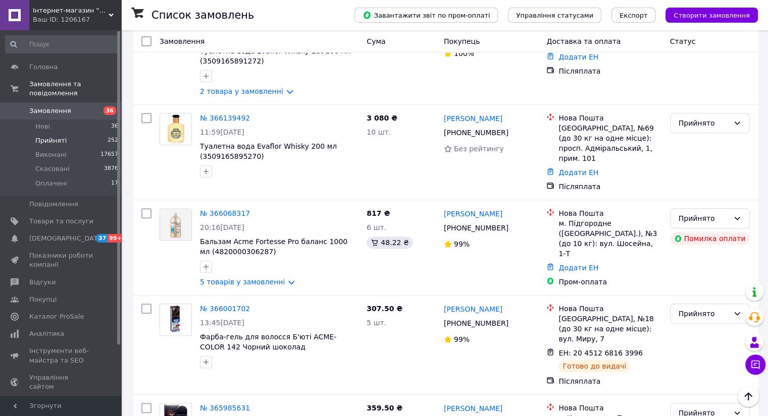
scroll to position [383, 0]
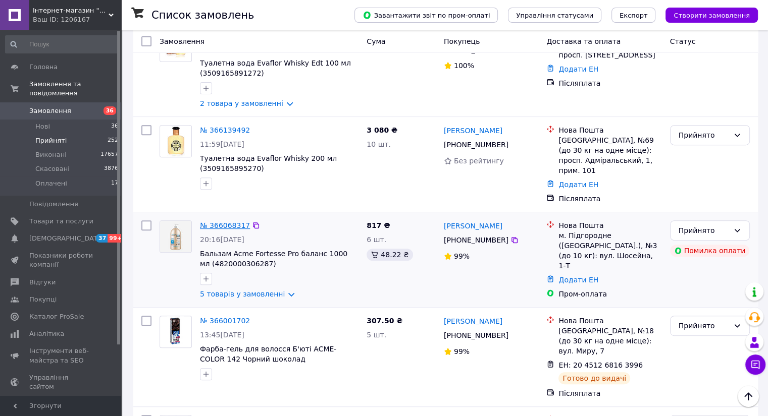
click at [227, 222] on link "№ 366068317" at bounding box center [225, 226] width 50 height 8
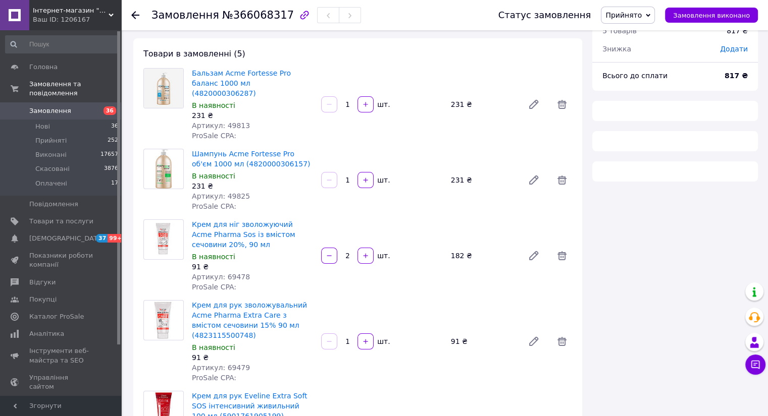
scroll to position [383, 0]
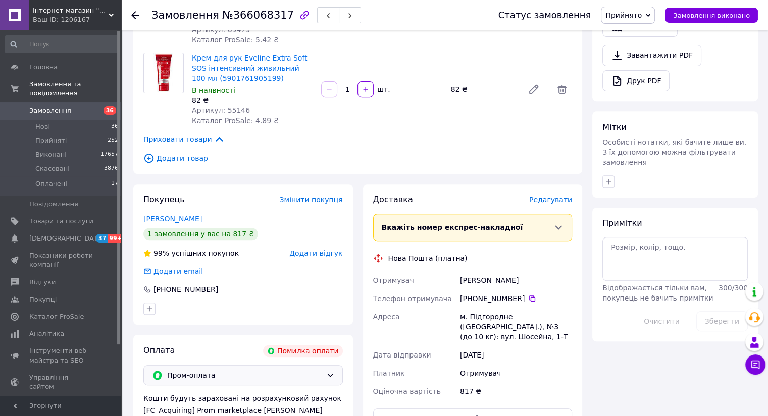
click at [324, 365] on div "Пром-оплата" at bounding box center [242, 375] width 199 height 20
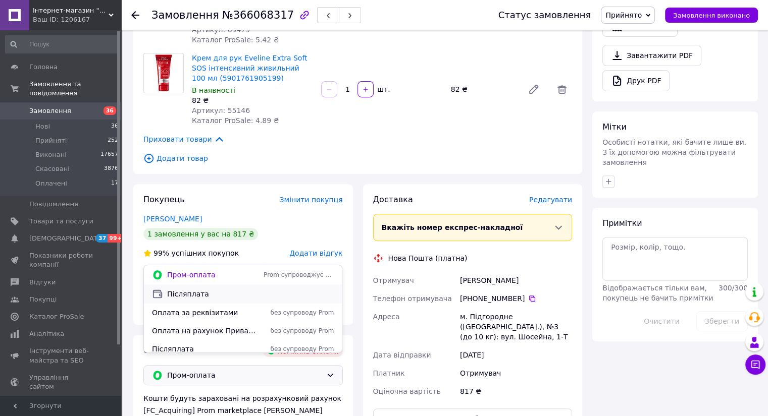
click at [255, 296] on span "Післяплата" at bounding box center [250, 294] width 167 height 10
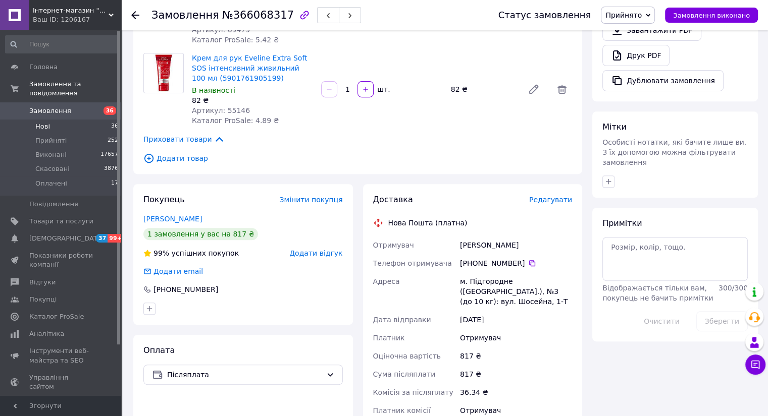
click at [44, 122] on span "Нові" at bounding box center [42, 126] width 15 height 9
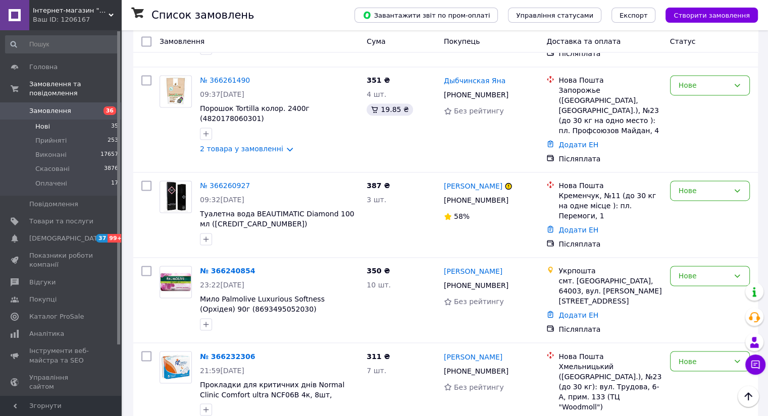
scroll to position [1616, 0]
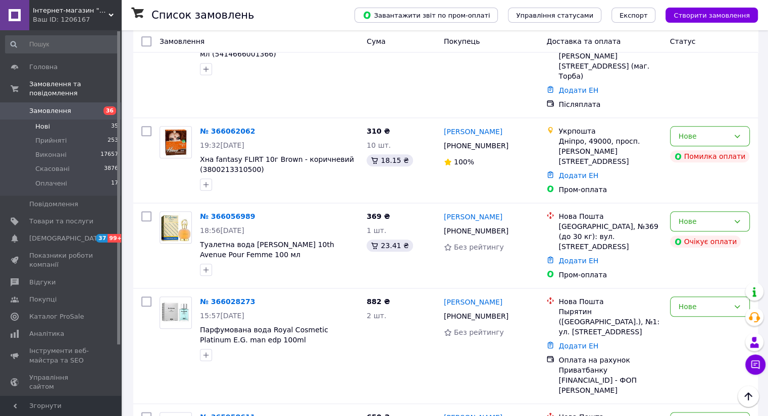
scroll to position [1058, 0]
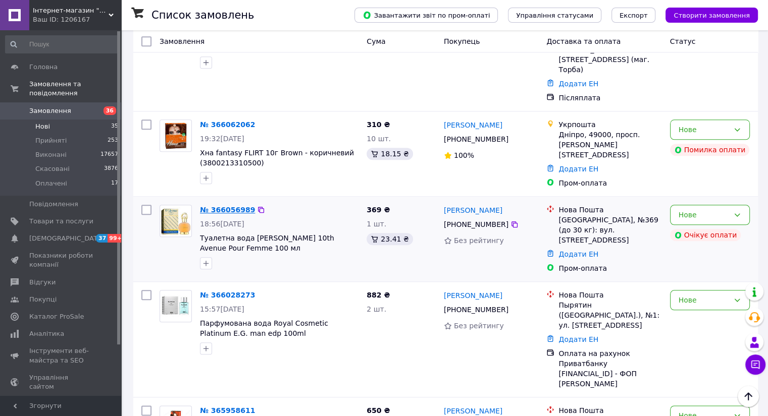
click at [225, 206] on link "№ 366056989" at bounding box center [227, 210] width 55 height 8
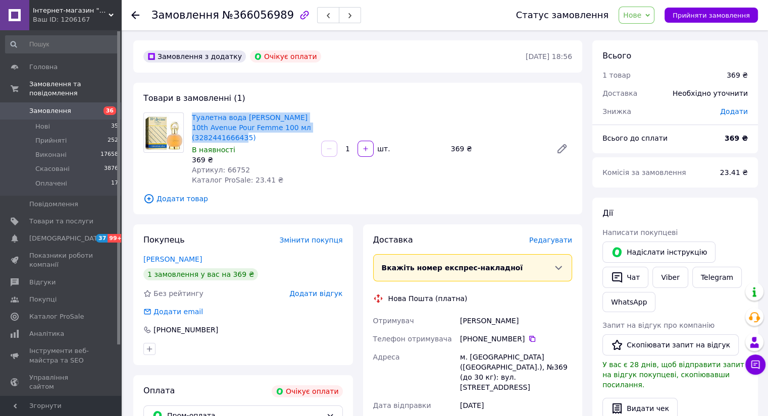
drag, startPoint x: 248, startPoint y: 138, endPoint x: 188, endPoint y: 120, distance: 62.7
click at [188, 120] on div "Туалетна вода [PERSON_NAME] 10th Avenue Pour Femme 100 мл (3282441666435) В ная…" at bounding box center [252, 149] width 129 height 77
copy link "Туалетна вода [PERSON_NAME] 10th Avenue Pour Femme 100 мл (3282441666435)"
click at [671, 279] on link "Viber" at bounding box center [669, 277] width 35 height 21
click at [135, 15] on use at bounding box center [135, 15] width 8 height 8
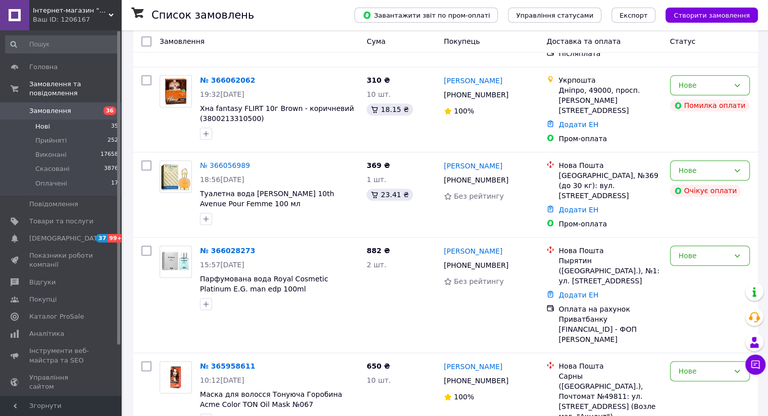
scroll to position [1109, 0]
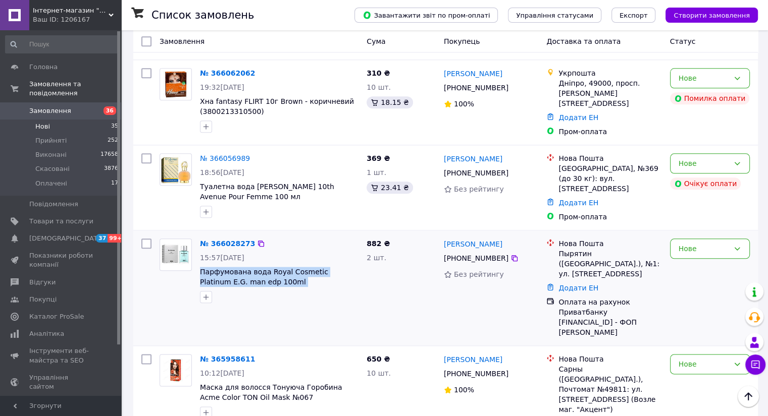
drag, startPoint x: 314, startPoint y: 180, endPoint x: 200, endPoint y: 170, distance: 114.0
click at [200, 267] on span "Парфумована вода Royal Cosmetic Platinum E.G. man edp 100ml (8015613008086)" at bounding box center [279, 277] width 158 height 20
copy span "Парфумована вода Royal Cosmetic Platinum E.G. man edp 100ml (8015613008086)"
click at [236, 240] on link "№ 366028273" at bounding box center [227, 244] width 55 height 8
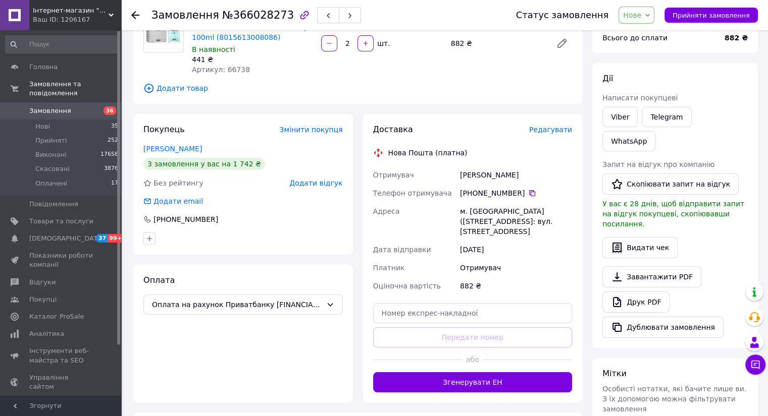
scroll to position [90, 0]
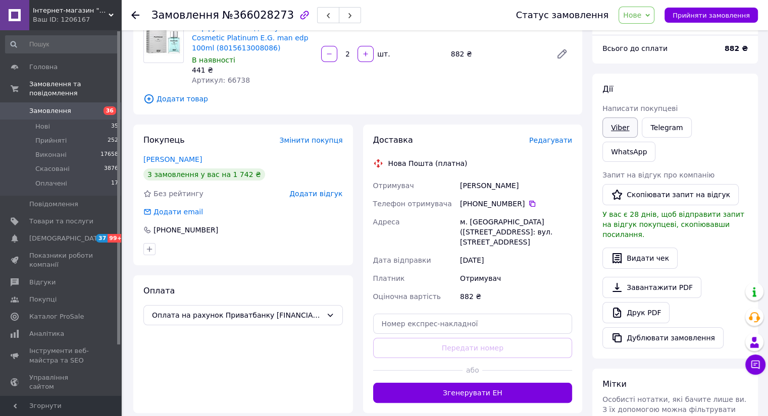
click at [625, 127] on link "Viber" at bounding box center [619, 128] width 35 height 20
click at [42, 122] on span "Нові" at bounding box center [42, 126] width 15 height 9
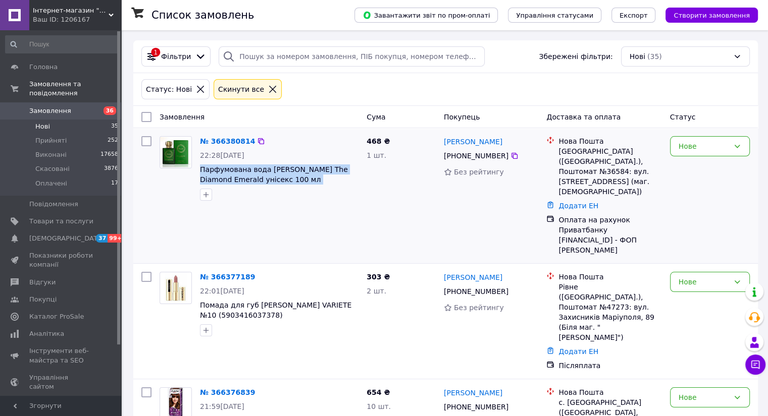
drag, startPoint x: 333, startPoint y: 180, endPoint x: 198, endPoint y: 174, distance: 134.4
click at [198, 174] on div "№ 366380814 22:28[DATE] Парфумована вода [PERSON_NAME] The Diamond Emerald уніс…" at bounding box center [279, 168] width 167 height 73
copy span "Парфумована вода [PERSON_NAME] The Diamond Emerald унісекс 100 мл (328224000007…"
click at [234, 141] on link "№ 366380814" at bounding box center [227, 141] width 55 height 8
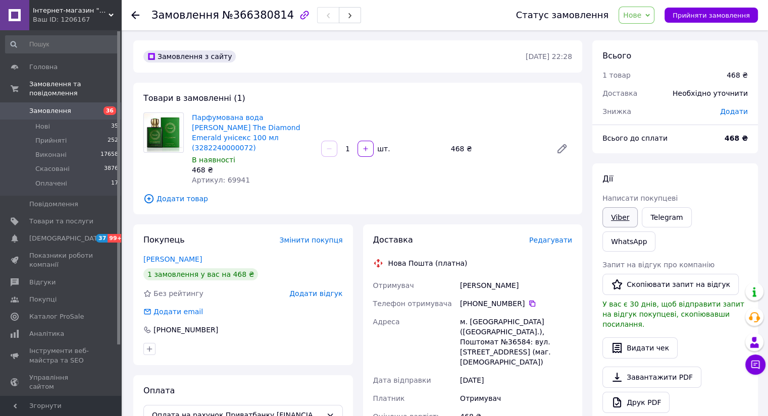
click at [622, 222] on link "Viber" at bounding box center [619, 217] width 35 height 20
click at [45, 122] on span "Нові" at bounding box center [42, 126] width 15 height 9
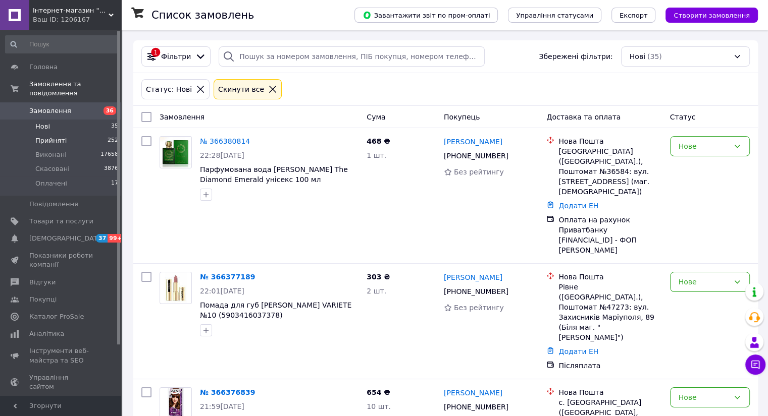
click at [48, 136] on span "Прийняті" at bounding box center [50, 140] width 31 height 9
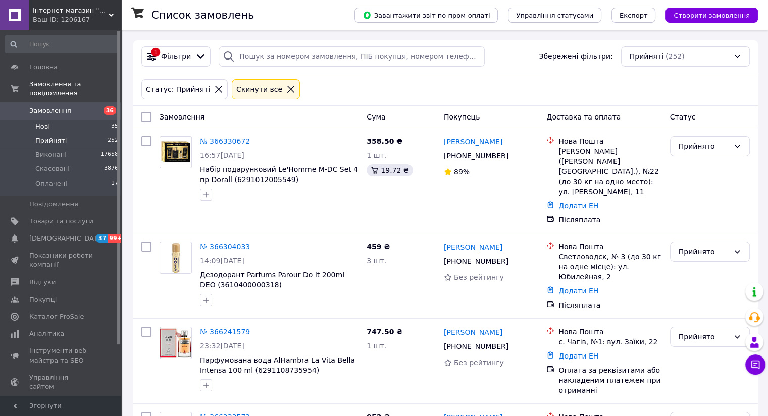
click at [44, 122] on span "Нові" at bounding box center [42, 126] width 15 height 9
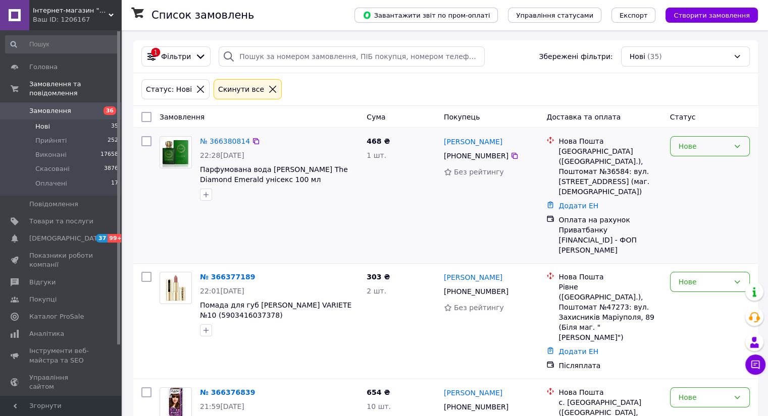
click at [731, 145] on div "Нове" at bounding box center [710, 146] width 80 height 20
click at [711, 168] on li "Прийнято" at bounding box center [709, 168] width 79 height 18
click at [154, 184] on div at bounding box center [146, 195] width 18 height 127
click at [45, 122] on span "Нові" at bounding box center [42, 126] width 15 height 9
click at [37, 122] on span "Нові" at bounding box center [42, 126] width 15 height 9
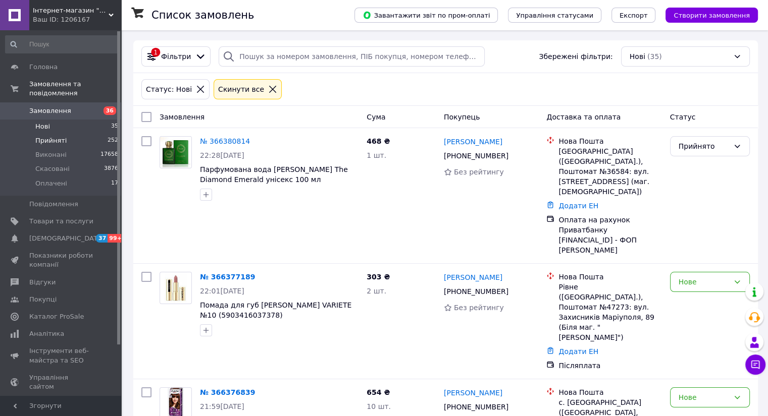
click at [41, 136] on span "Прийняті" at bounding box center [50, 140] width 31 height 9
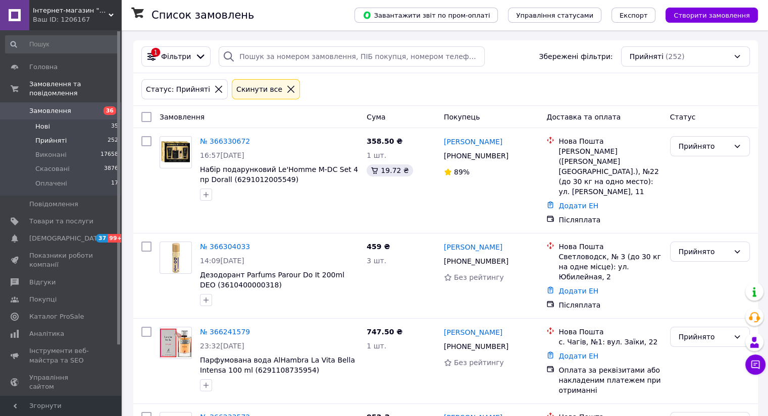
click at [42, 122] on li "Нові 35" at bounding box center [62, 127] width 124 height 14
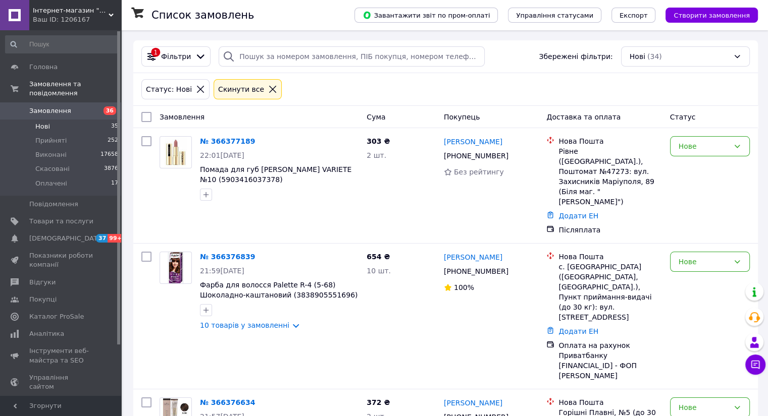
click at [46, 122] on span "Нові" at bounding box center [42, 126] width 15 height 9
click at [50, 136] on span "Прийняті" at bounding box center [50, 140] width 31 height 9
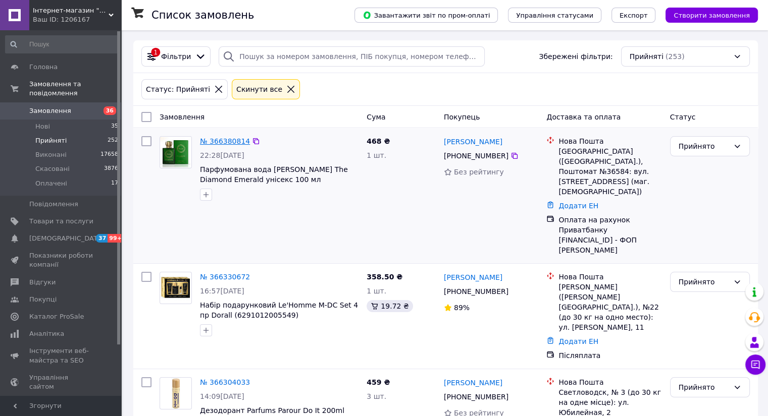
click at [227, 138] on link "№ 366380814" at bounding box center [225, 141] width 50 height 8
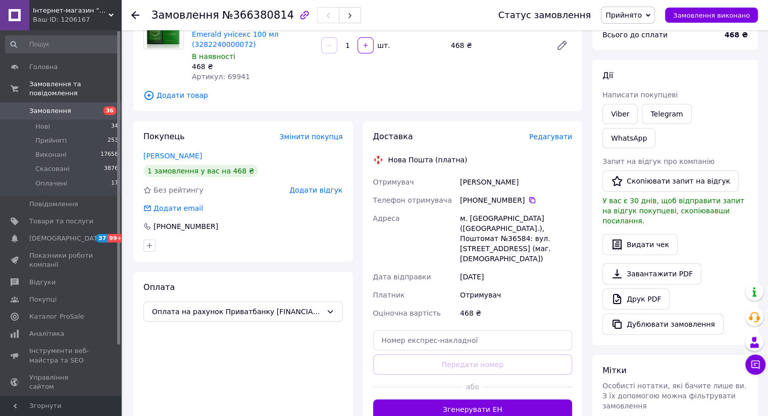
scroll to position [107, 0]
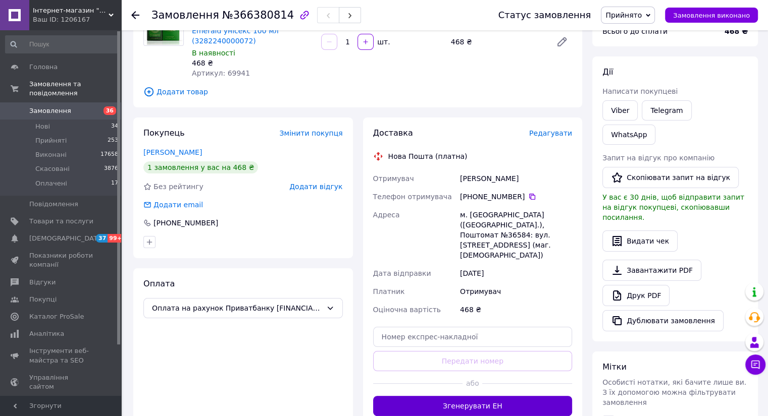
click at [497, 396] on button "Згенерувати ЕН" at bounding box center [472, 406] width 199 height 20
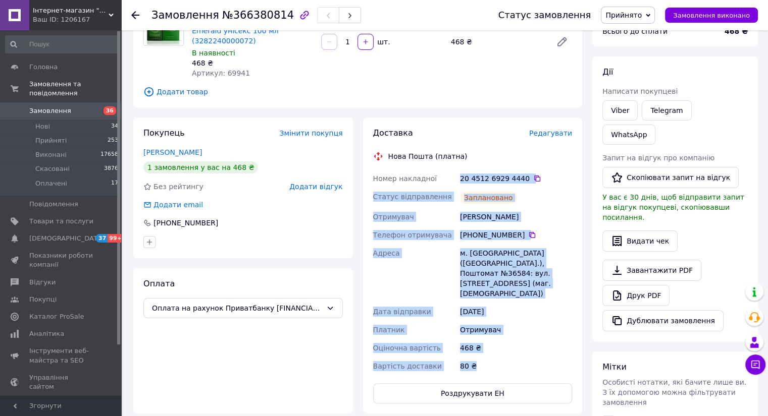
drag, startPoint x: 455, startPoint y: 169, endPoint x: 505, endPoint y: 331, distance: 169.7
click at [505, 331] on div "Номер накладної 20 4512 6929 4440   Статус відправлення Заплановано Отримувач […" at bounding box center [472, 273] width 203 height 206
copy div "Номер накладної 20 4512 6929 4440   Статус відправлення Заплановано Отримувач […"
click at [617, 110] on link "Viber" at bounding box center [619, 110] width 35 height 20
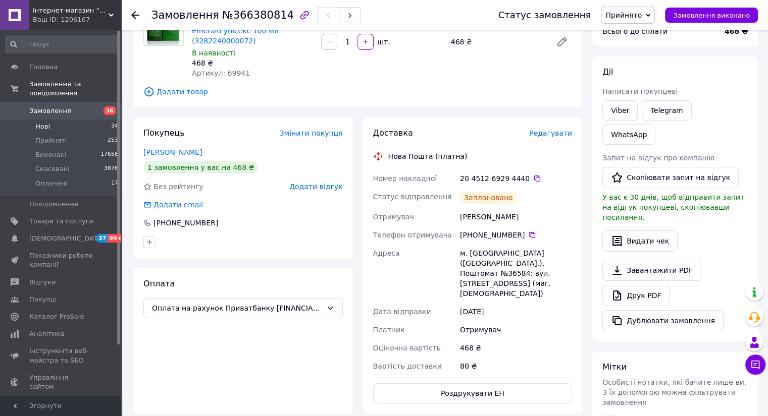
click at [44, 122] on span "Нові" at bounding box center [42, 126] width 15 height 9
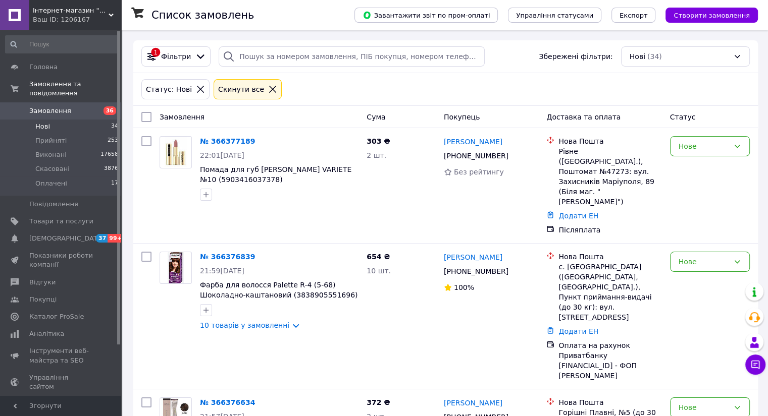
click at [44, 122] on span "Нові" at bounding box center [42, 126] width 15 height 9
click at [51, 136] on span "Прийняті" at bounding box center [50, 140] width 31 height 9
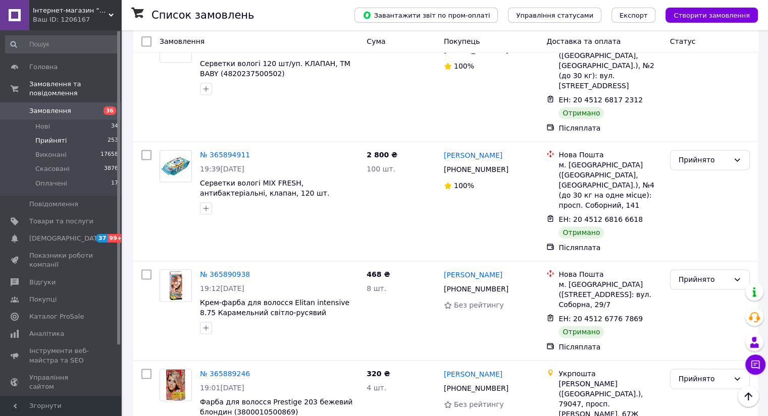
scroll to position [1374, 0]
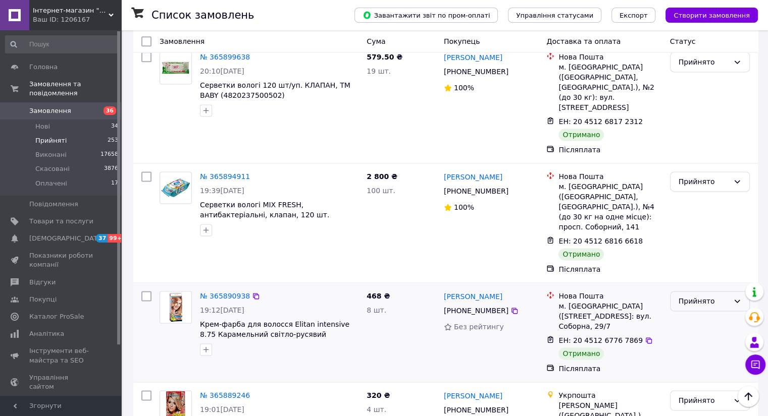
click at [733, 297] on icon at bounding box center [737, 301] width 8 height 8
click at [719, 212] on li "Виконано" at bounding box center [709, 208] width 79 height 18
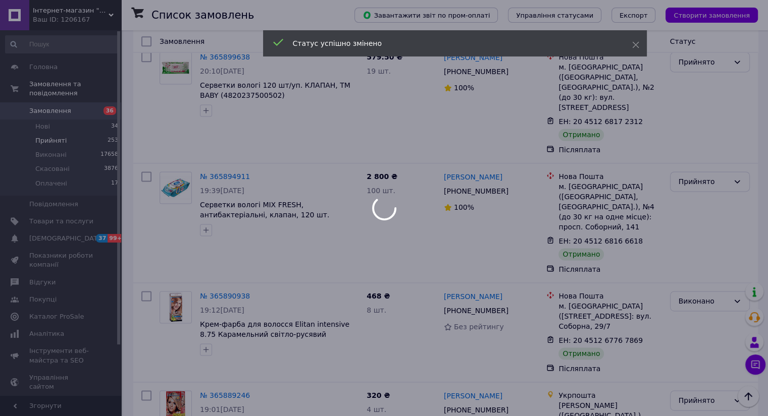
click at [726, 80] on div at bounding box center [384, 208] width 768 height 416
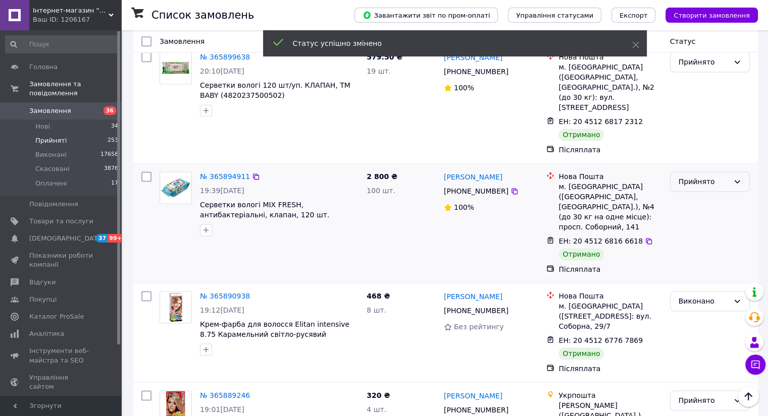
click at [726, 176] on div "Прийнято" at bounding box center [703, 181] width 50 height 11
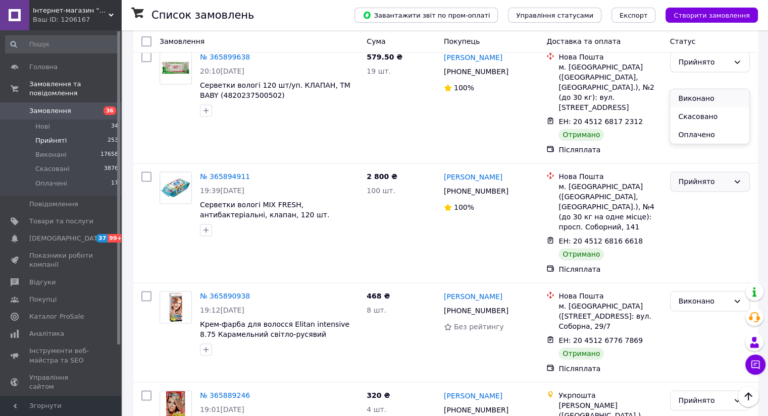
click at [718, 100] on li "Виконано" at bounding box center [709, 98] width 79 height 18
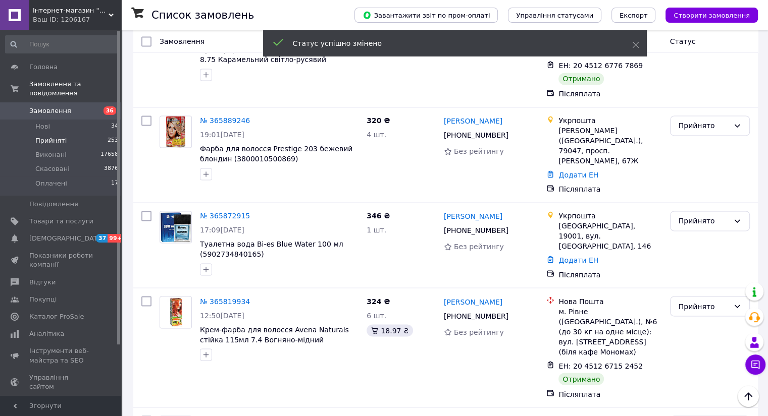
scroll to position [1650, 0]
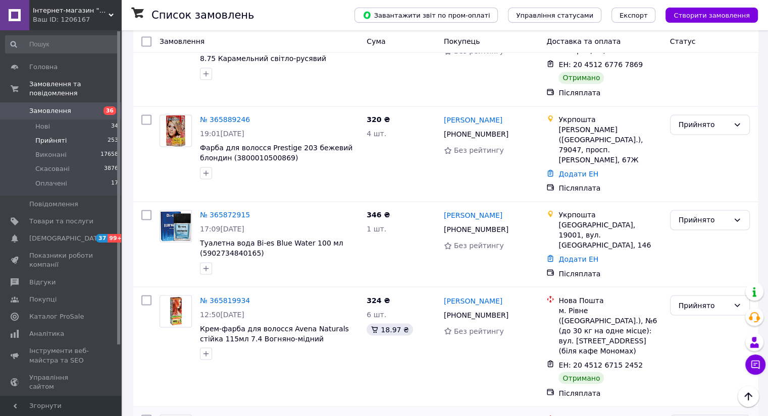
click at [718, 307] on li "Виконано" at bounding box center [709, 307] width 79 height 18
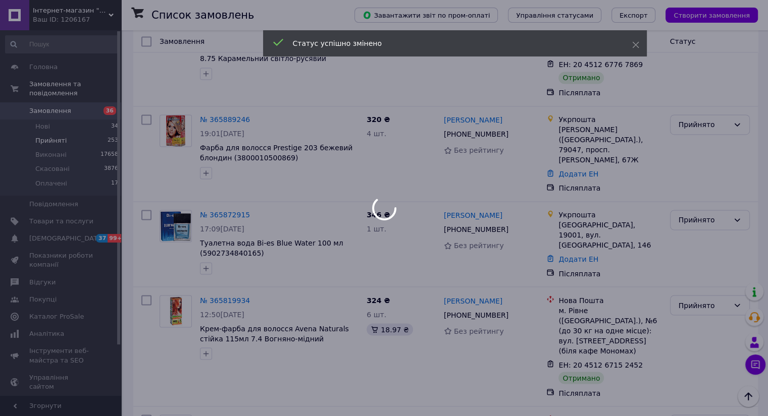
click at [726, 177] on div at bounding box center [384, 208] width 768 height 416
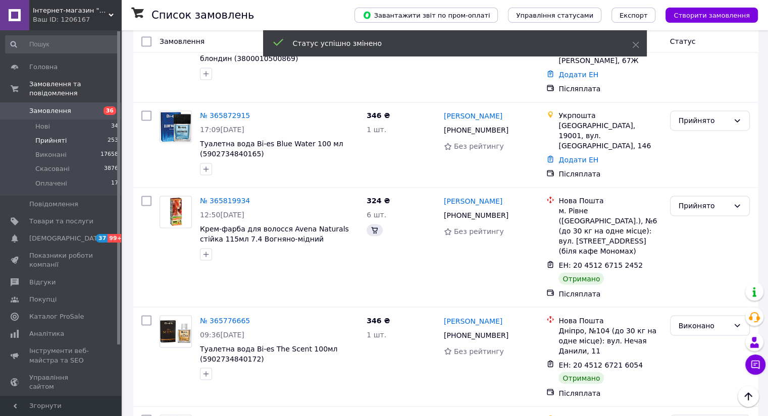
scroll to position [1551, 0]
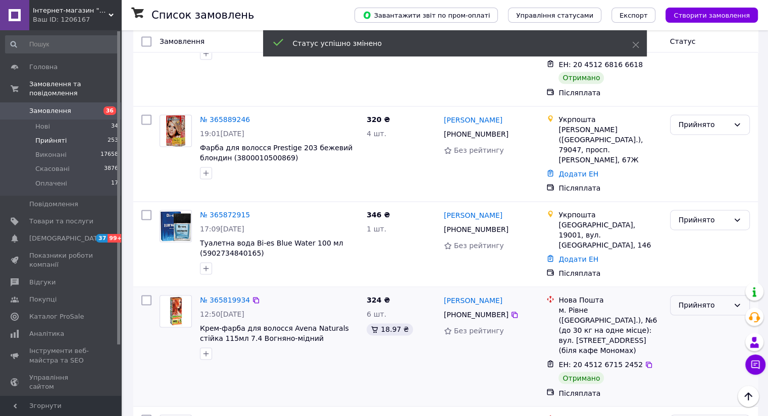
click at [726, 300] on div "Прийнято" at bounding box center [703, 305] width 50 height 11
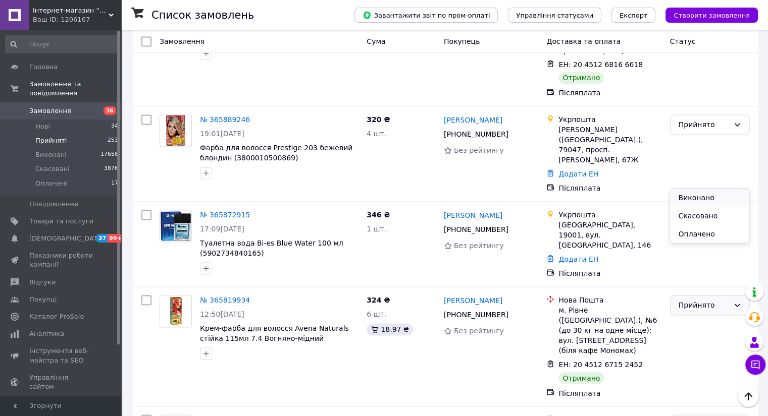
click at [721, 196] on li "Виконано" at bounding box center [709, 198] width 79 height 18
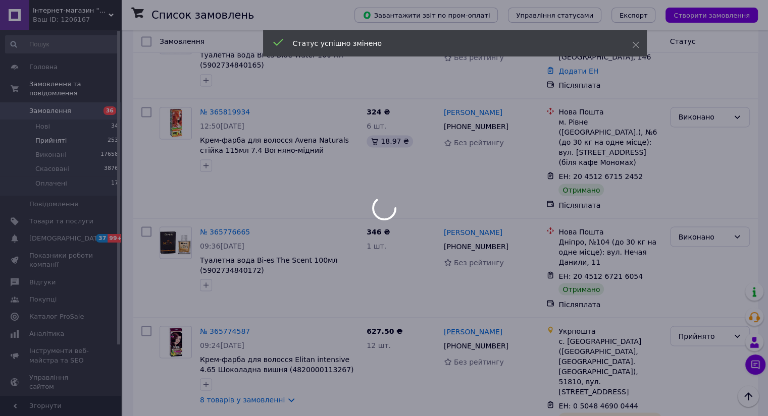
scroll to position [1748, 0]
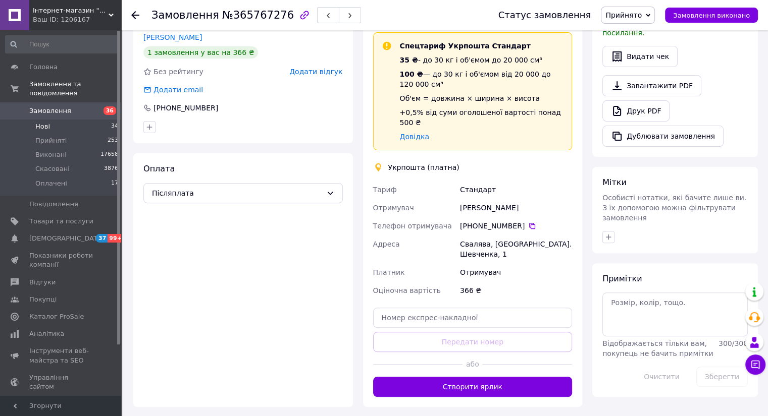
scroll to position [355, 0]
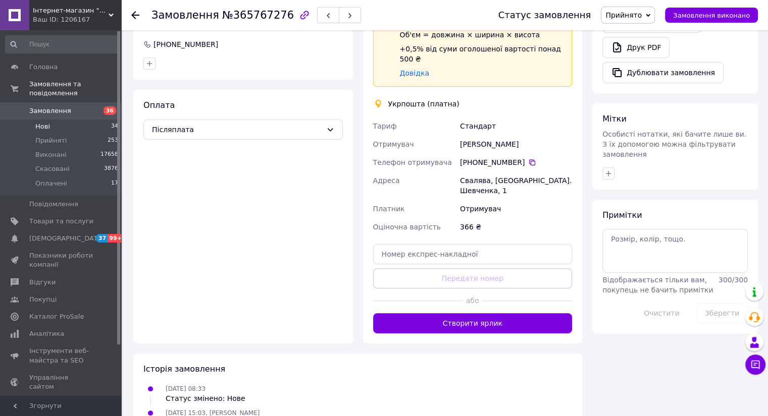
click at [48, 122] on span "Нові" at bounding box center [42, 126] width 15 height 9
